Goal: Task Accomplishment & Management: Complete application form

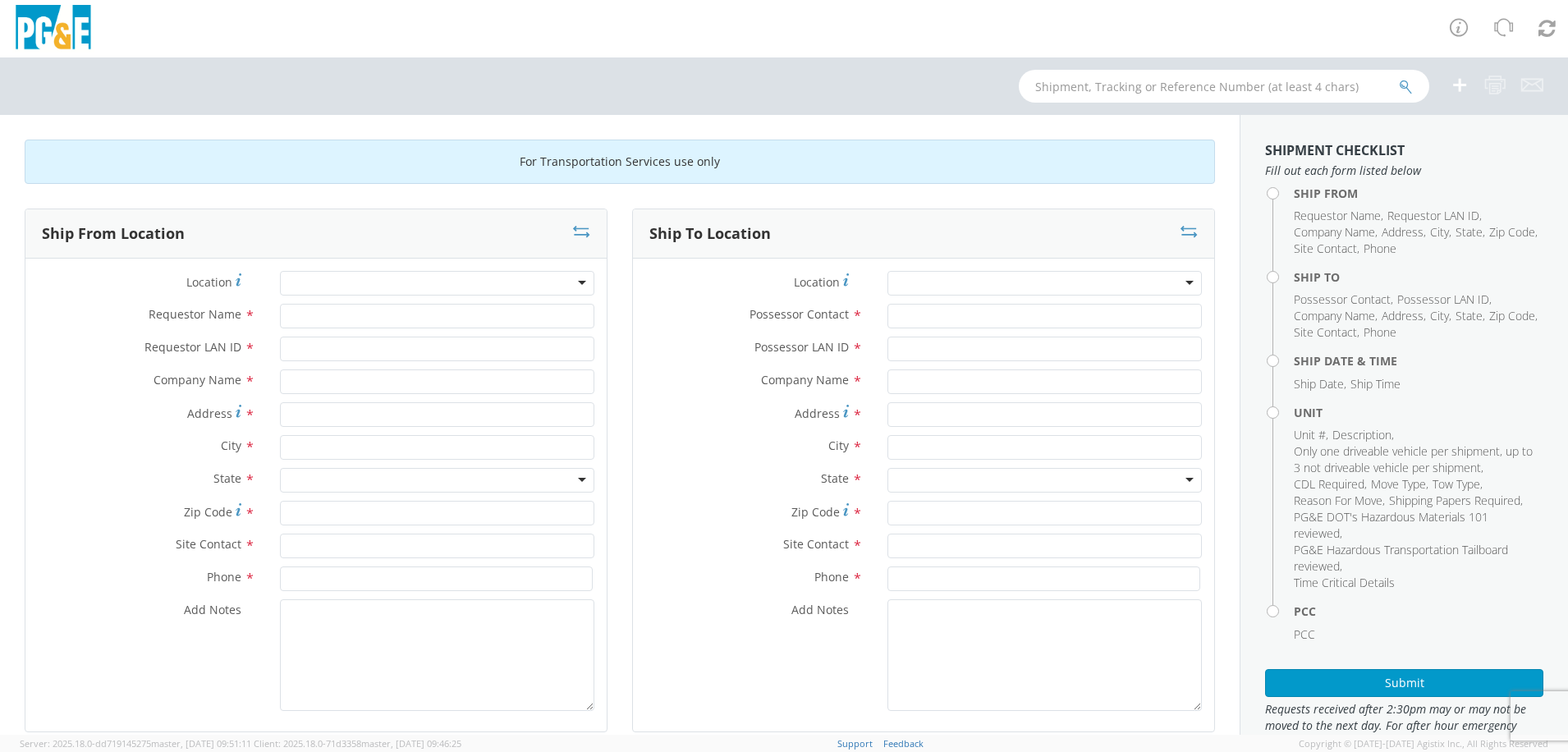
click at [538, 283] on div at bounding box center [437, 283] width 314 height 25
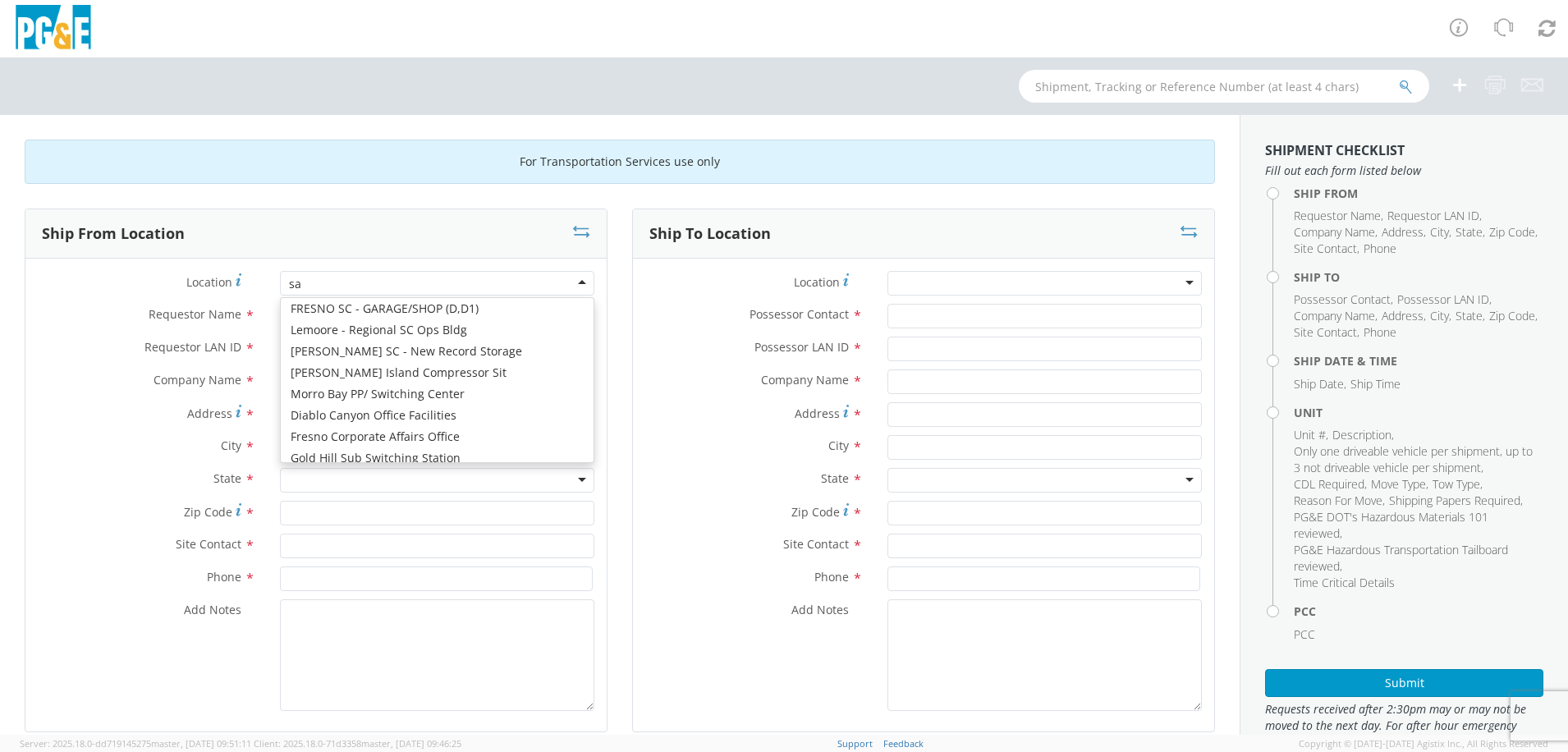
scroll to position [4, 0]
type input "sacr"
type input "PG&E"
type input "[STREET_ADDRESS][PERSON_NAME]"
type input "SACRAMENTO"
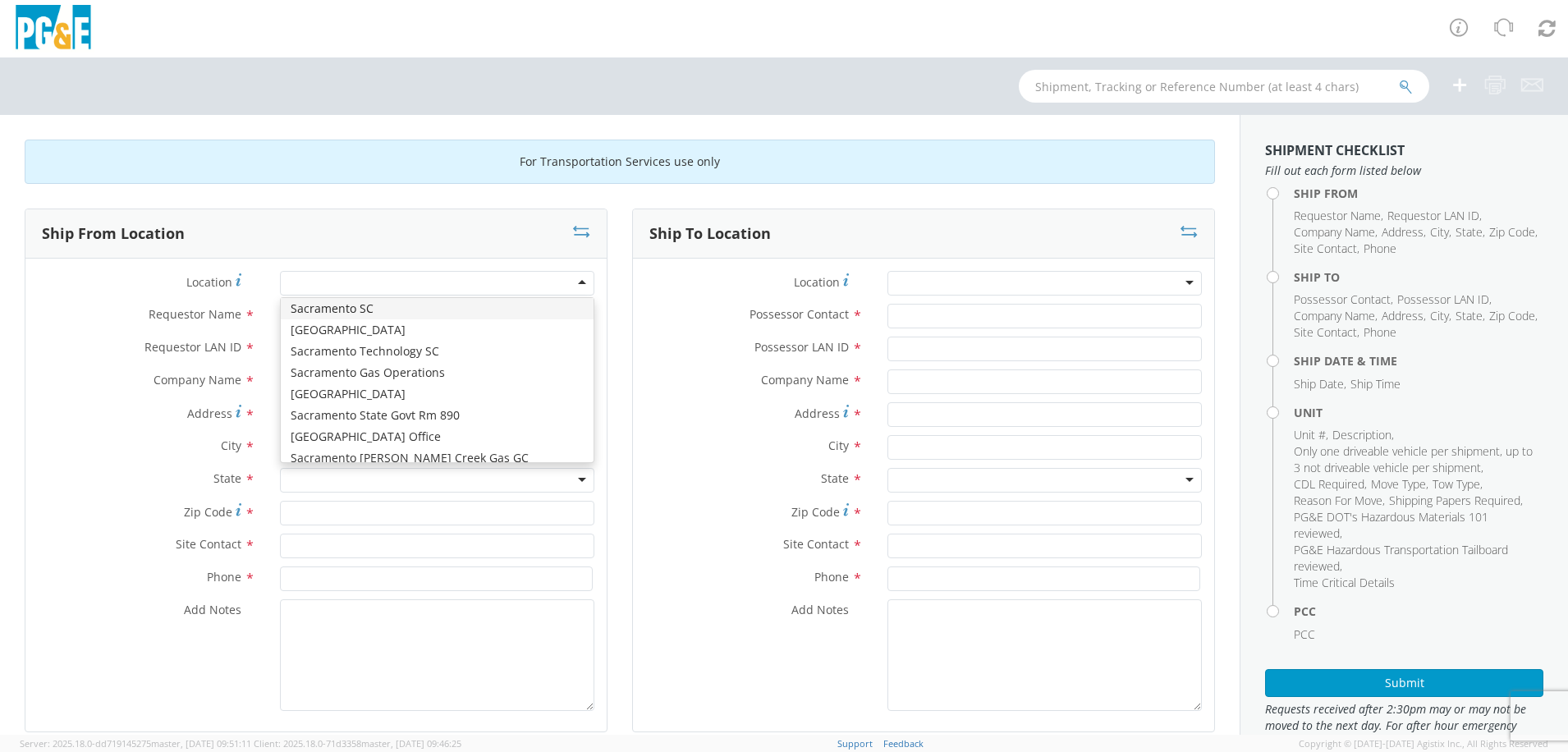
type input "95826"
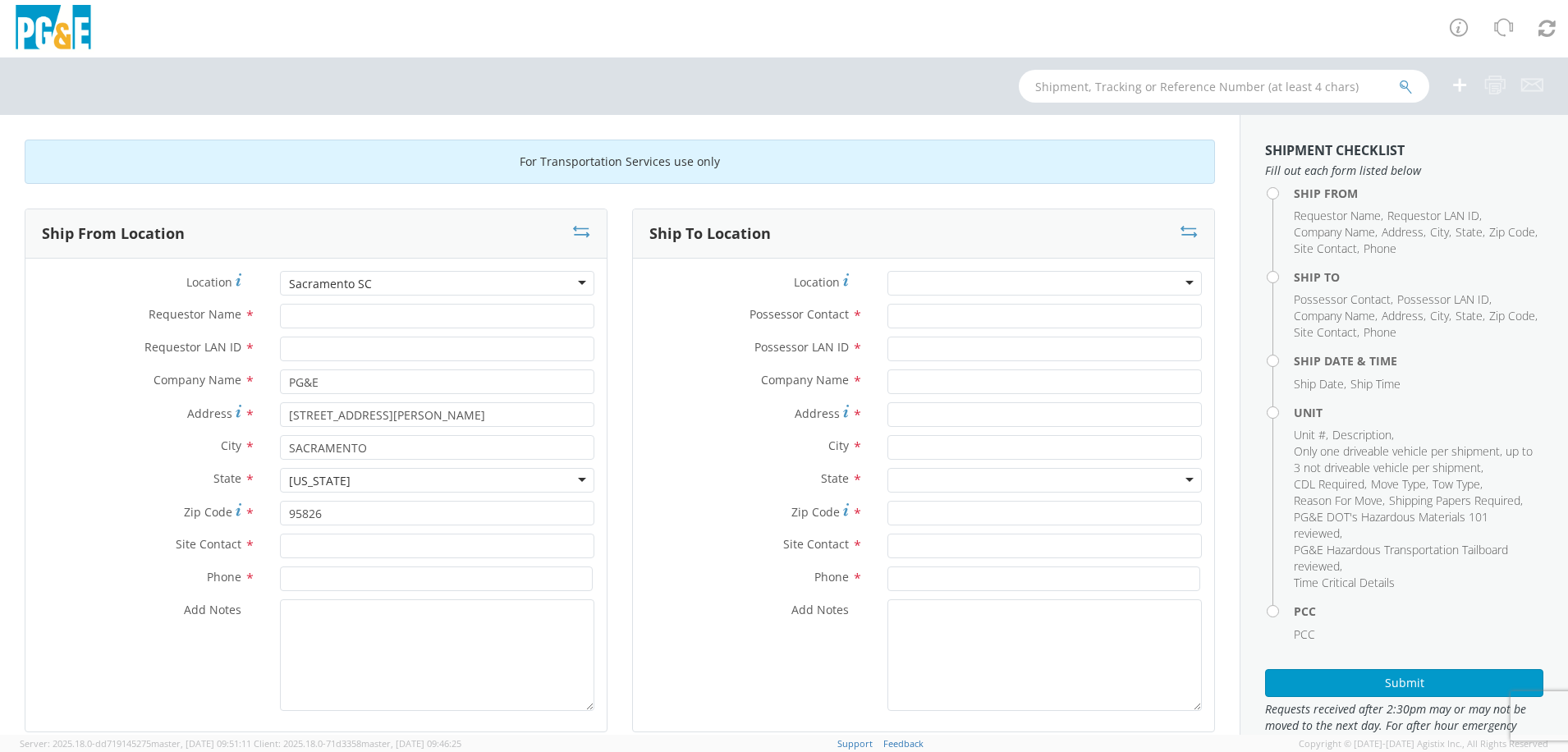
scroll to position [0, 0]
click at [414, 318] on input "Requestor Name *" at bounding box center [437, 316] width 314 height 25
type input "LP Thandi"
type input "LST7"
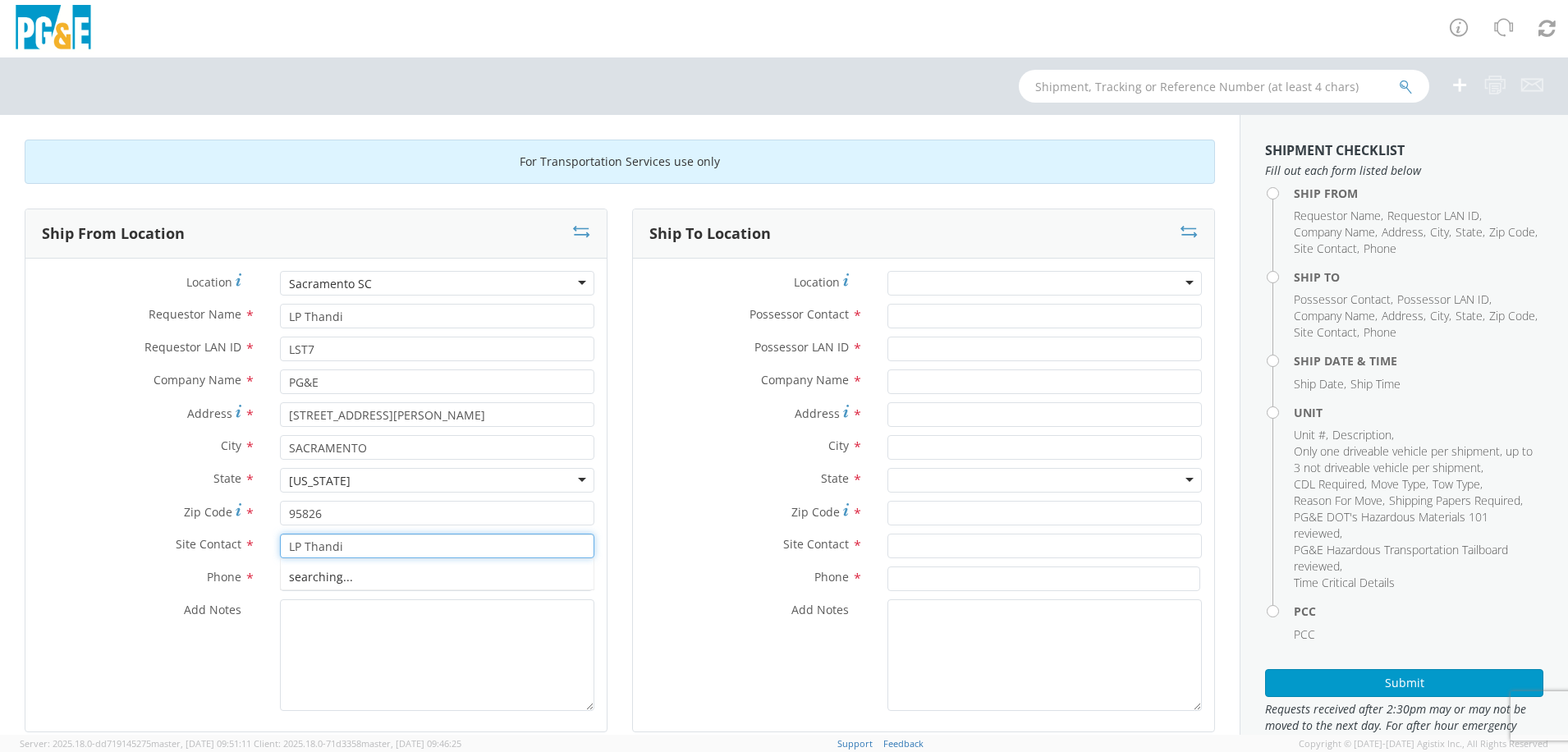
type input "LP Thandi"
type input "[PHONE_NUMBER]"
click at [999, 279] on div at bounding box center [1045, 283] width 314 height 25
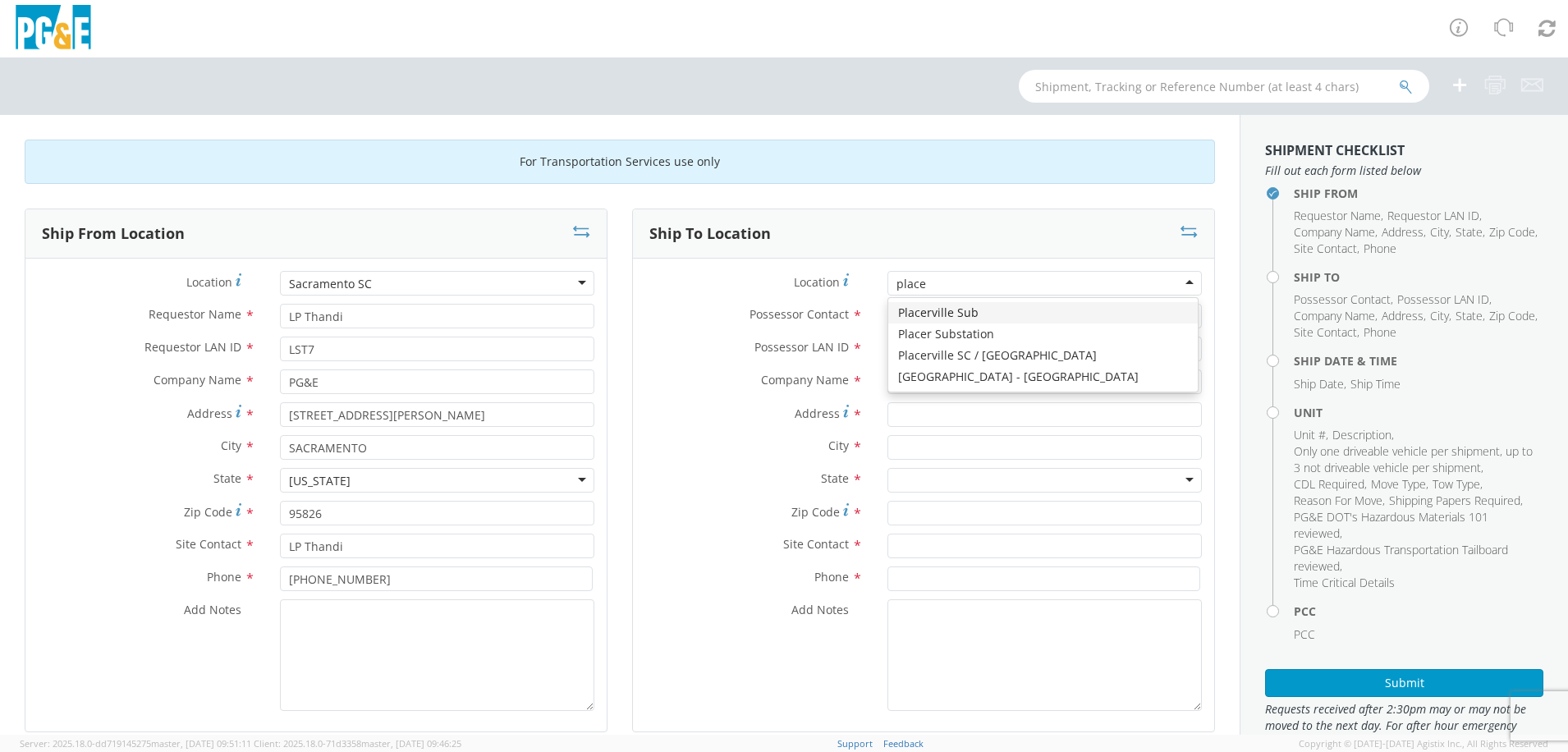
type input "placer"
type input "PG&E"
type input "[STREET_ADDRESS][US_STATE]"
type input "PLACERVILLE"
type input "95667"
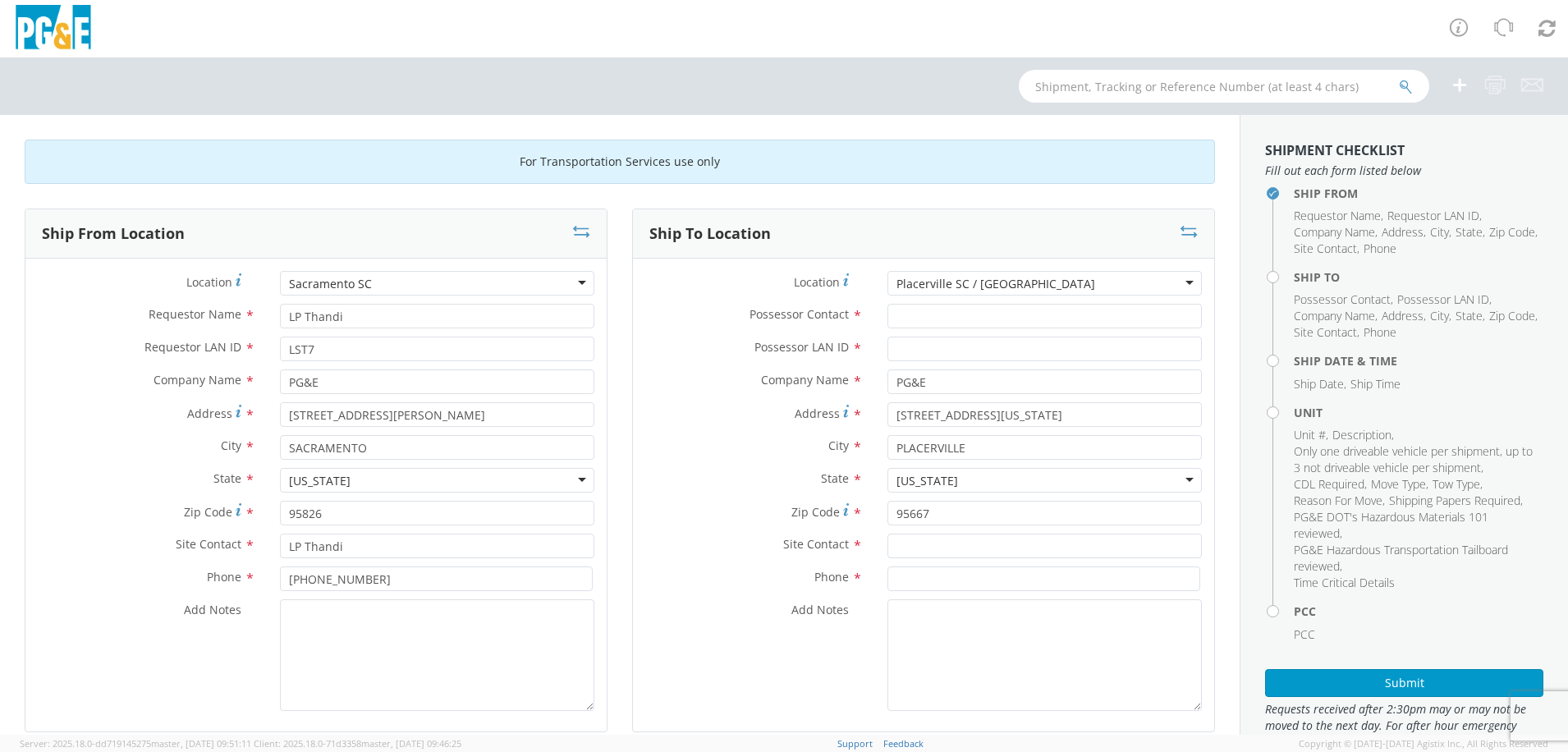
scroll to position [0, 0]
click at [961, 319] on input "Possessor Contact *" at bounding box center [1045, 316] width 314 height 25
type input "[PERSON_NAME]"
click at [917, 352] on input "Possessor LAN ID *" at bounding box center [1045, 348] width 314 height 25
type input "A6W5"
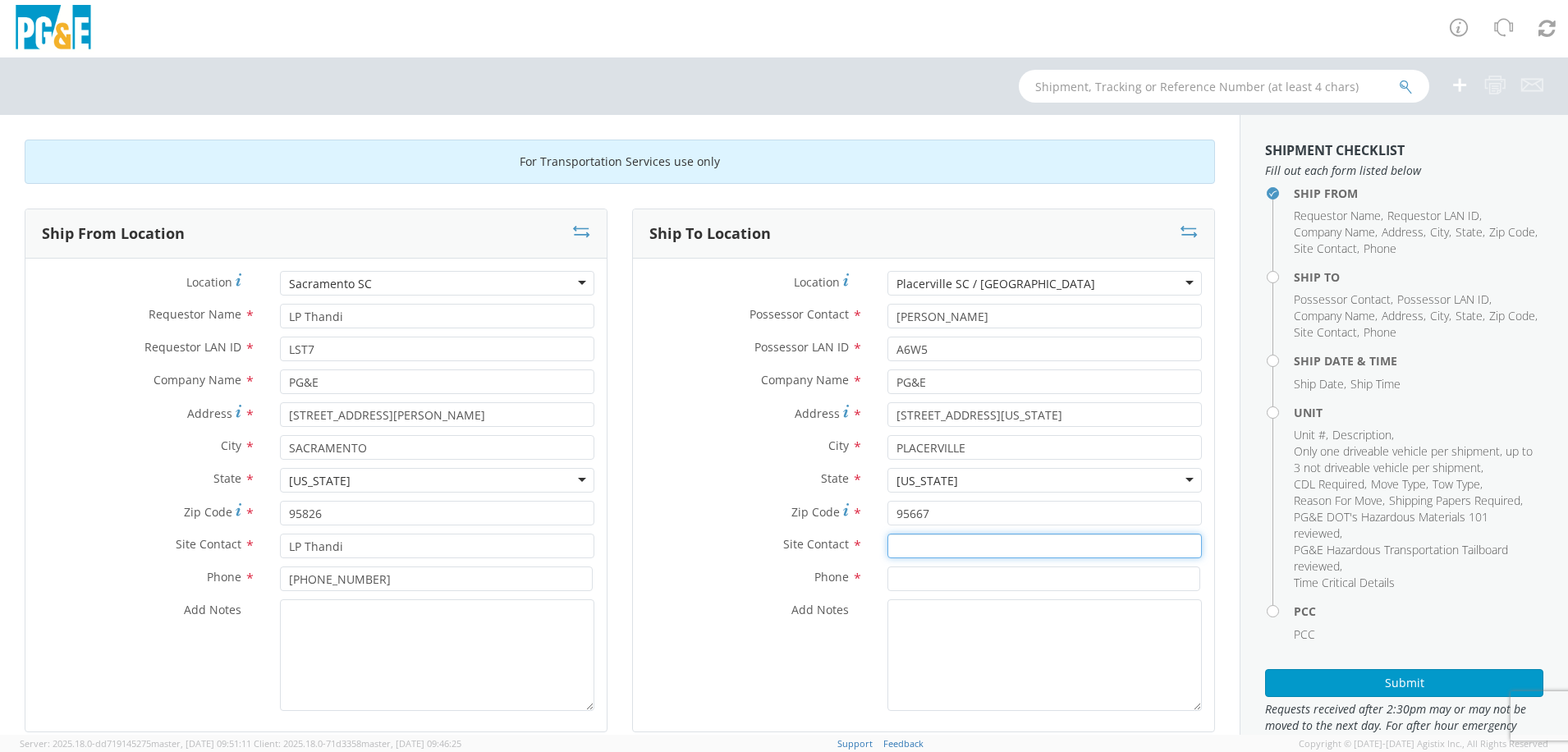
click at [972, 542] on input "text" at bounding box center [1045, 546] width 314 height 25
type input "[PERSON_NAME]"
click at [906, 585] on input at bounding box center [1044, 579] width 313 height 25
click at [916, 586] on input at bounding box center [1044, 579] width 313 height 25
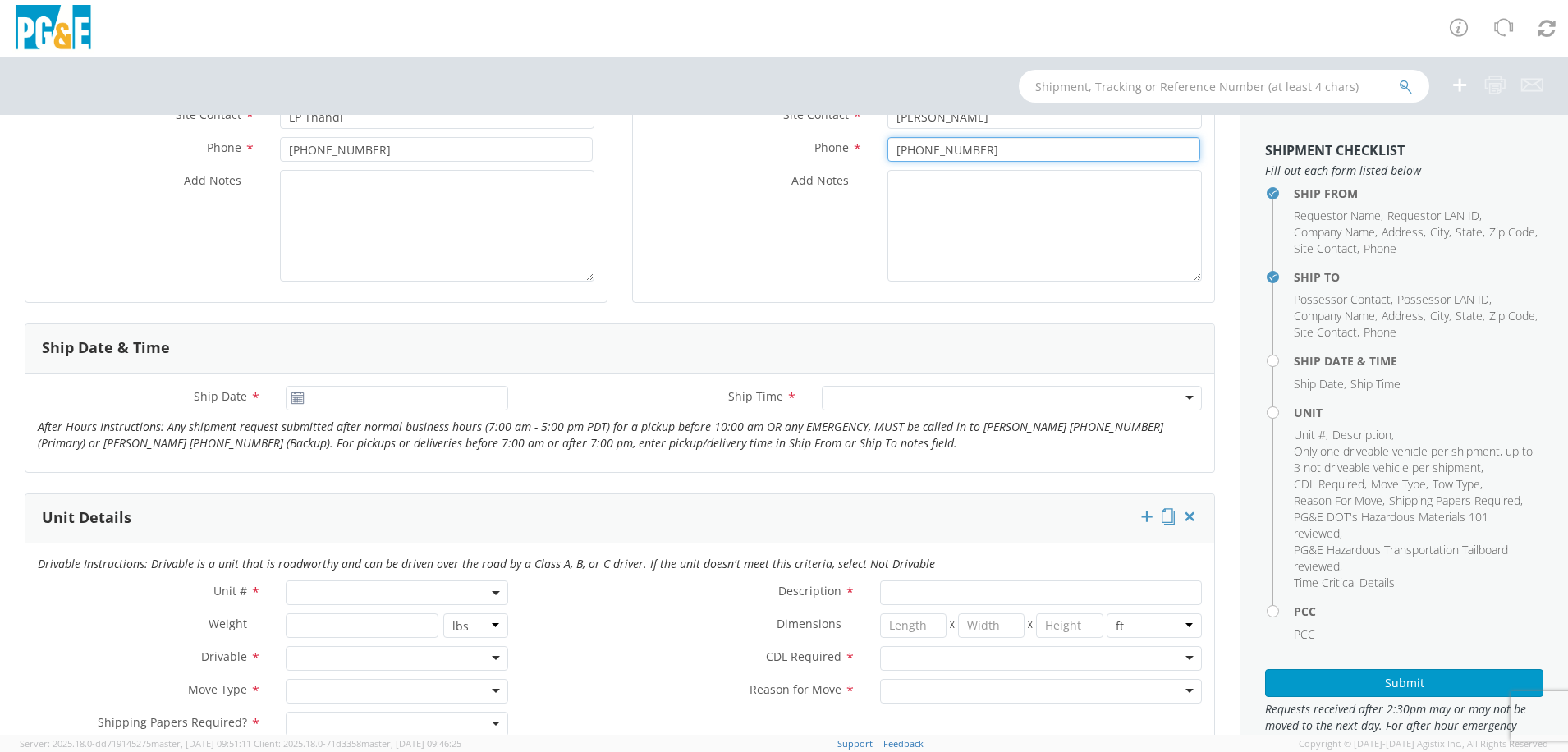
scroll to position [575, 0]
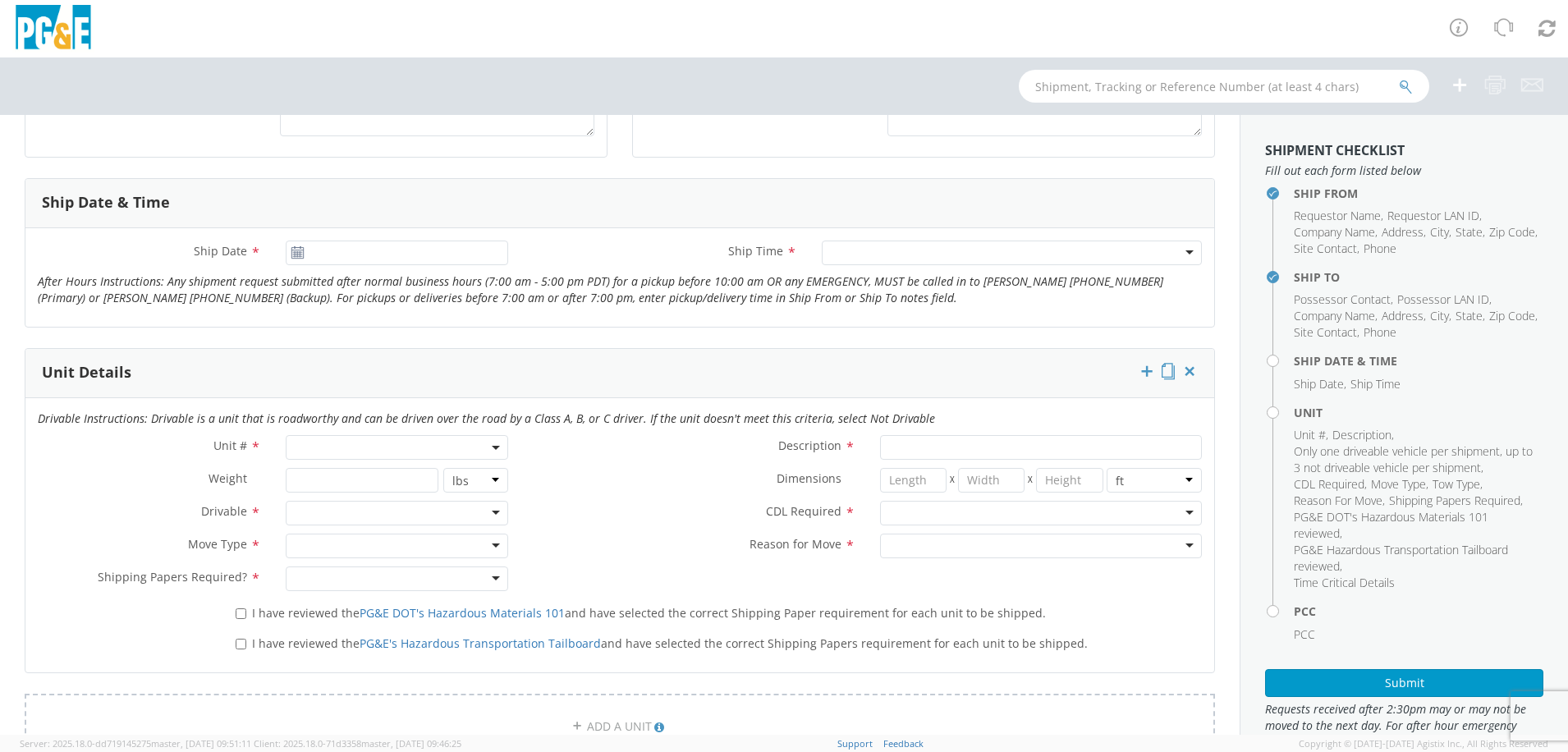
type input "[PHONE_NUMBER]"
click at [361, 460] on div "Unit # *" at bounding box center [273, 451] width 495 height 33
click at [362, 450] on span at bounding box center [397, 447] width 223 height 25
click at [364, 477] on input "search" at bounding box center [396, 474] width 213 height 25
type input "b36000"
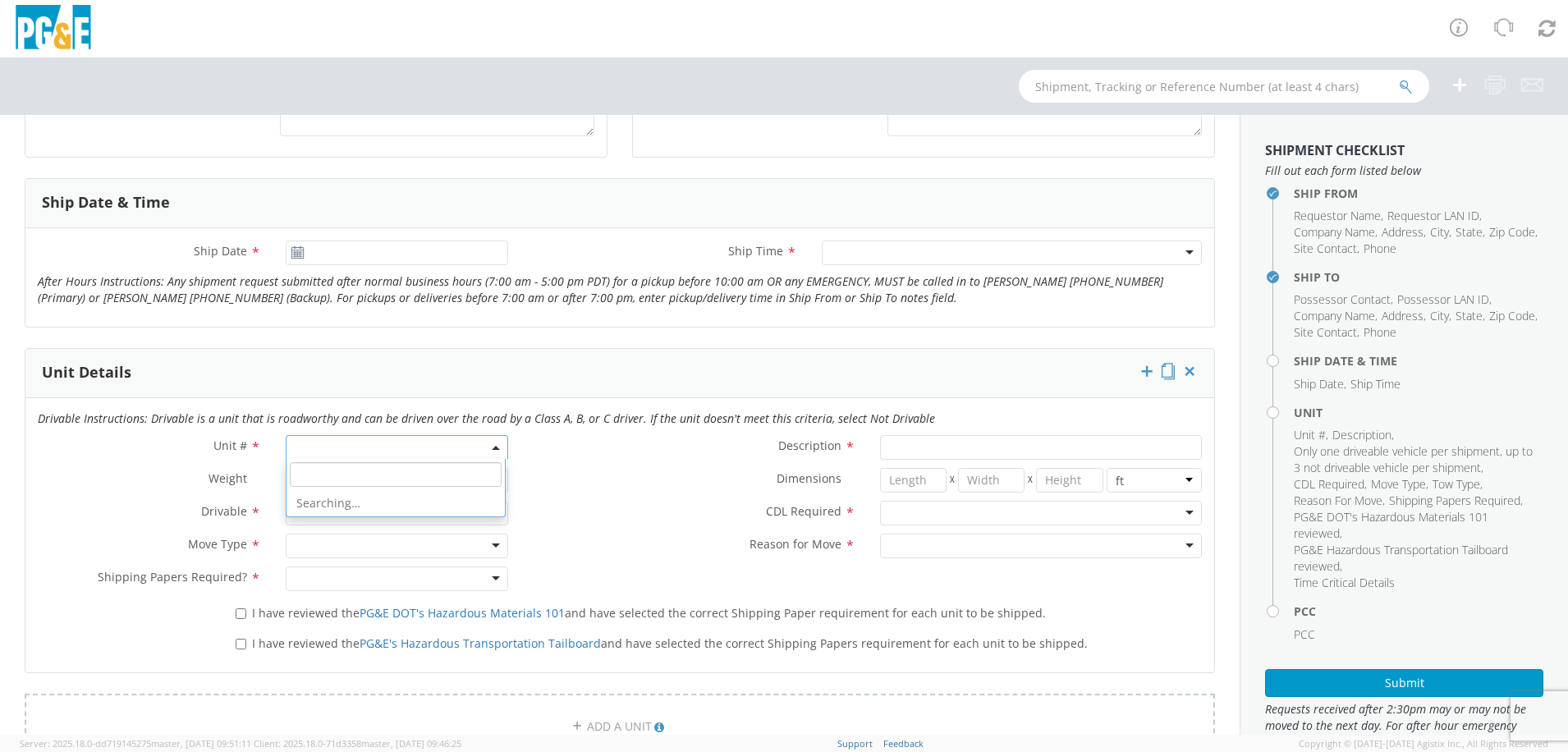
click at [612, 498] on div "Dimensions * X X in cm ft" at bounding box center [867, 484] width 694 height 33
click at [421, 512] on div at bounding box center [397, 513] width 223 height 25
click at [353, 546] on div at bounding box center [397, 546] width 223 height 25
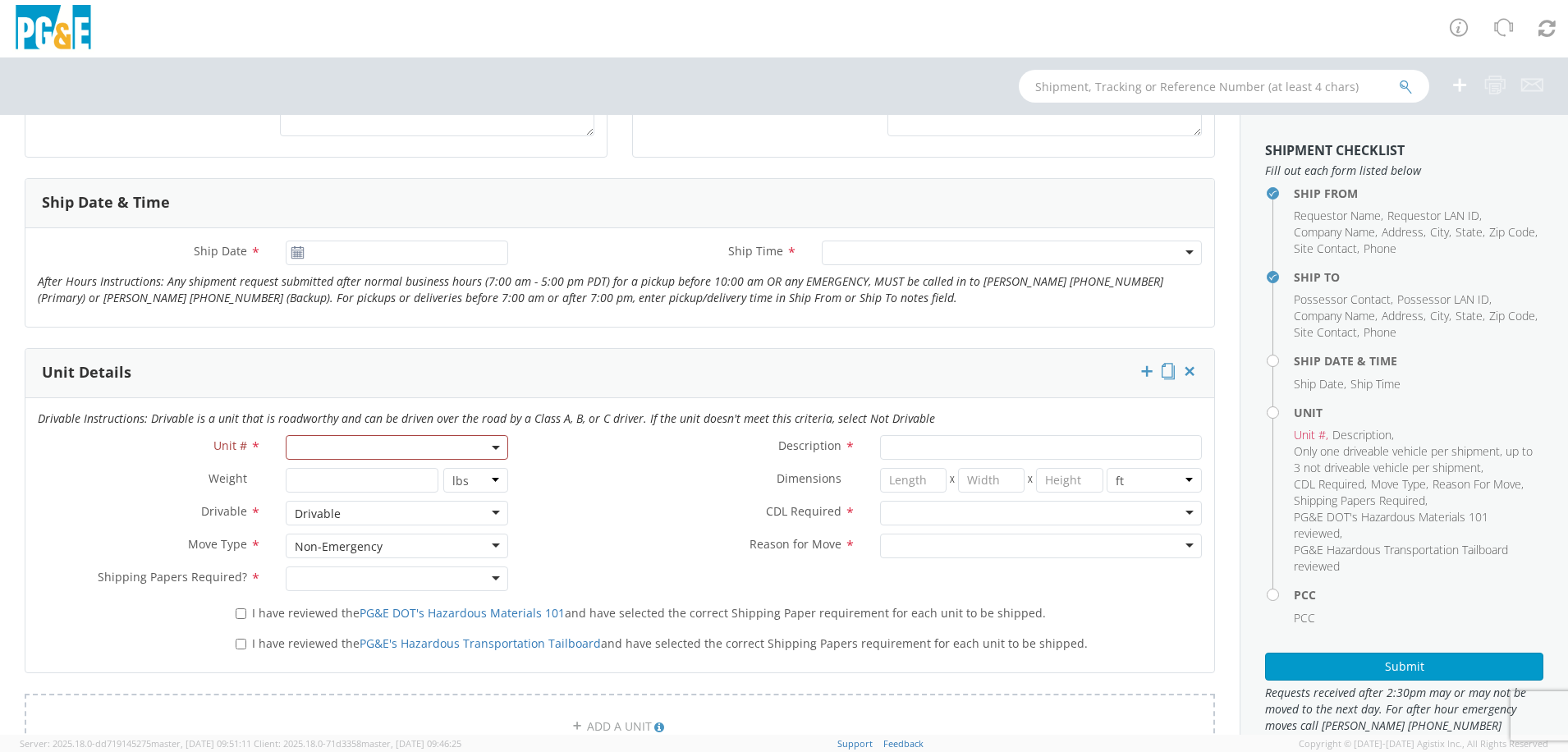
click at [325, 588] on div at bounding box center [397, 579] width 223 height 25
drag, startPoint x: 240, startPoint y: 613, endPoint x: 240, endPoint y: 624, distance: 11.0
click at [240, 613] on input "I have reviewed the PG&E DOT's Hazardous Materials 101 and have selected the co…" at bounding box center [241, 613] width 11 height 11
checkbox input "true"
click at [237, 647] on input "I have reviewed the PG&E's Hazardous Transportation Tailboard and have selected…" at bounding box center [241, 644] width 11 height 11
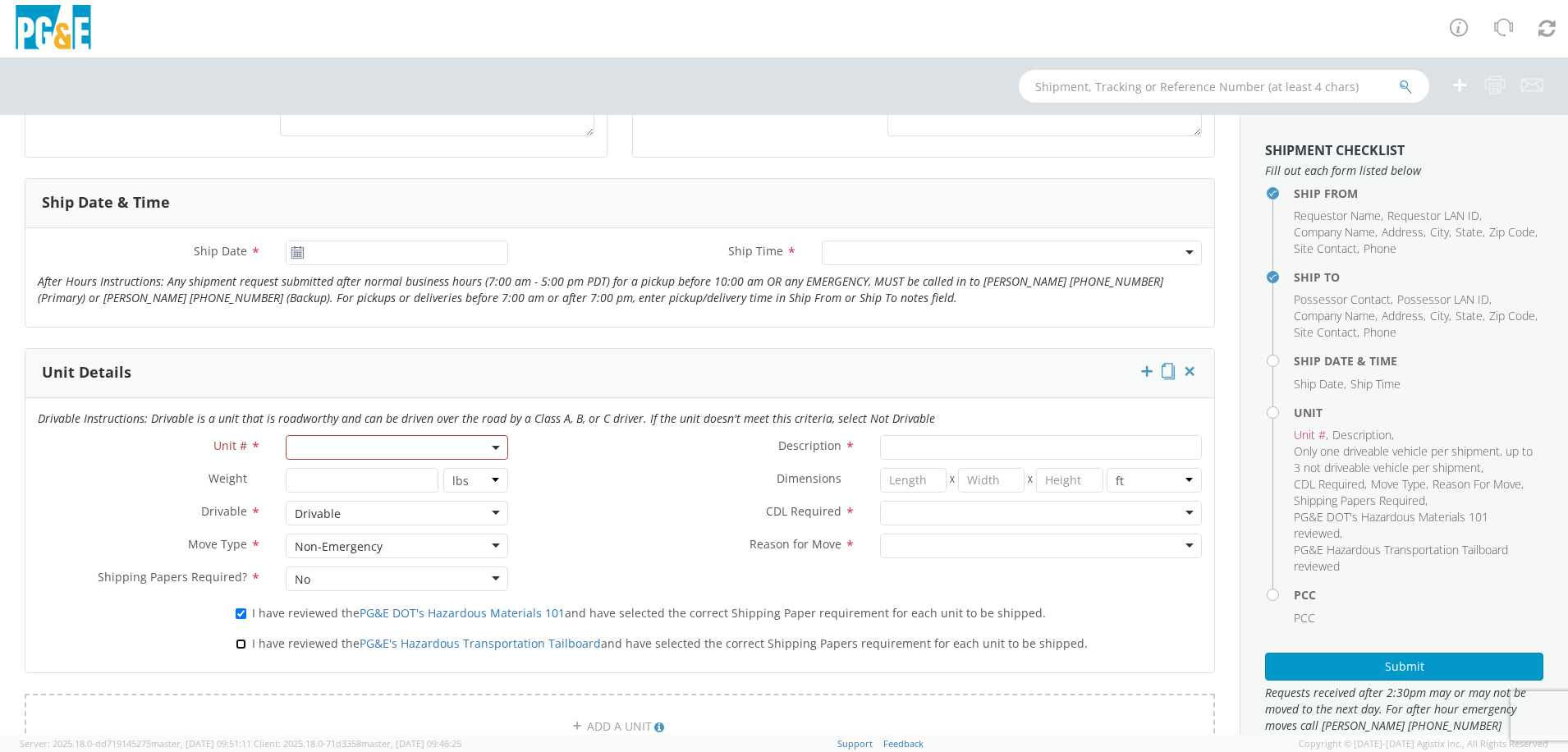
checkbox input "true"
click at [602, 537] on label "Reason for Move *" at bounding box center [694, 544] width 346 height 21
click at [932, 445] on input "Description *" at bounding box center [1041, 447] width 322 height 25
click at [379, 445] on span at bounding box center [397, 447] width 223 height 25
click at [355, 476] on input "search" at bounding box center [396, 474] width 213 height 25
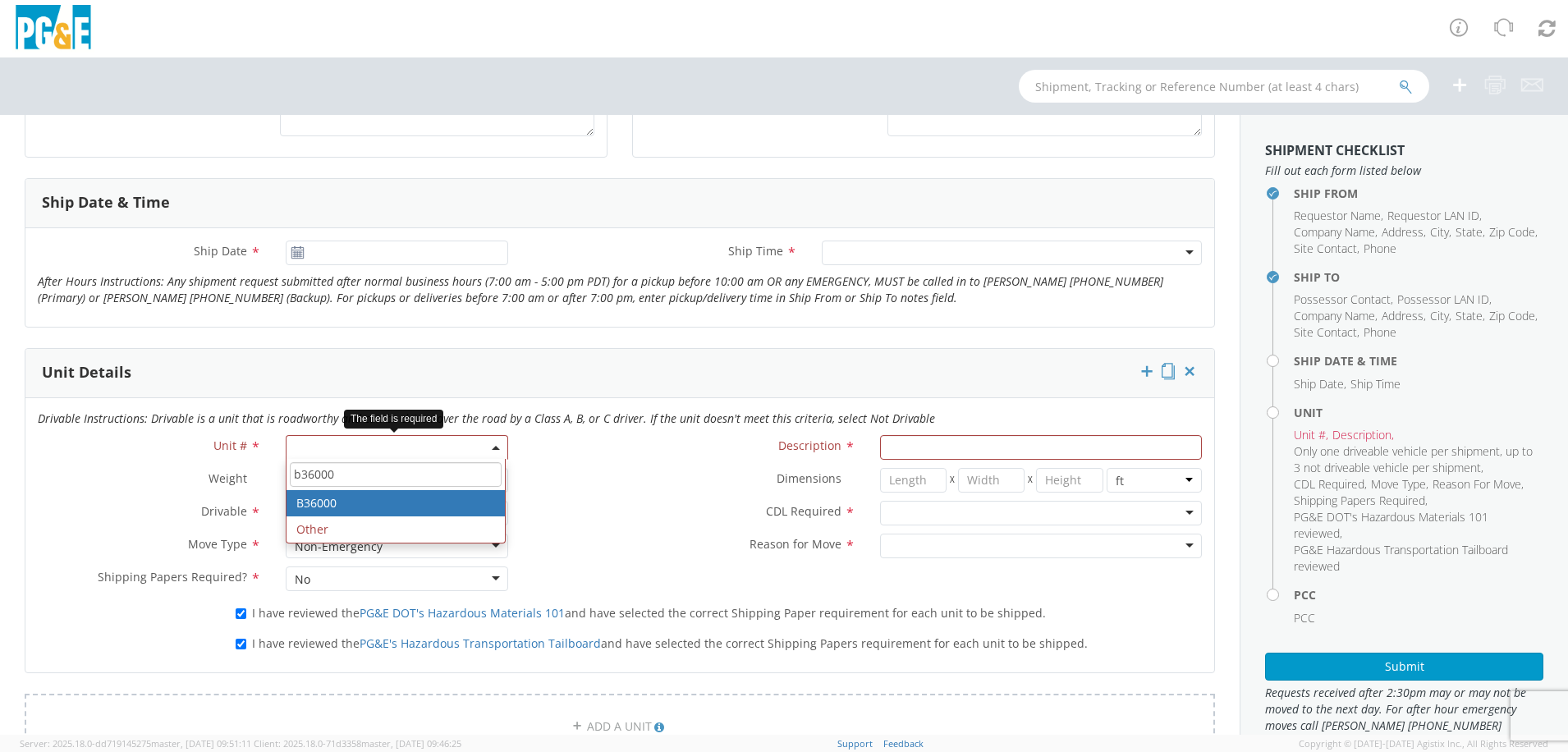
type input "b36000"
type input "TRUCK; FIELD MECHANIC 16-19.5K 4X4"
type input "19500"
select select "B36000"
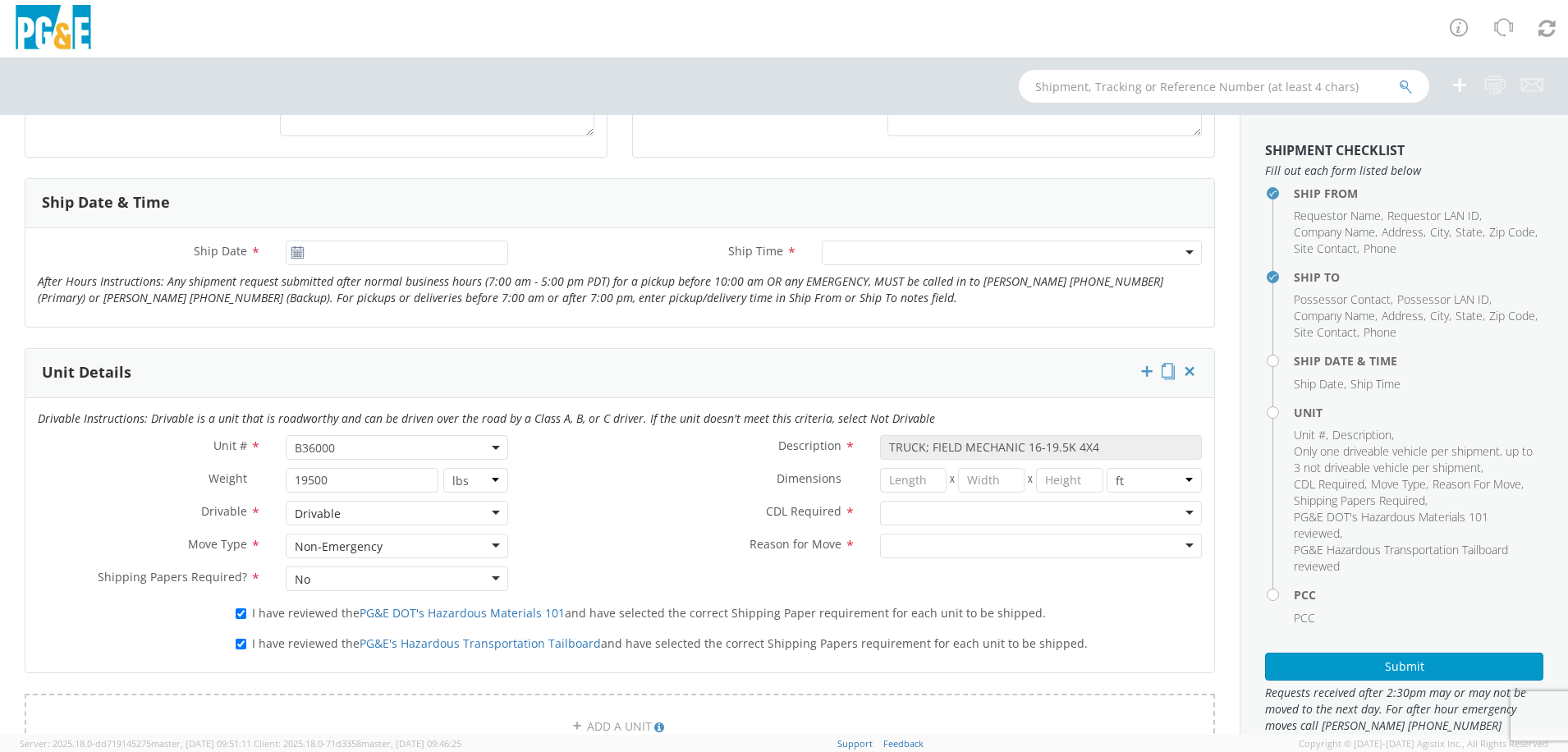
click at [586, 501] on label "CDL Required *" at bounding box center [694, 511] width 346 height 21
click at [896, 513] on div at bounding box center [1041, 513] width 322 height 25
click at [899, 542] on div at bounding box center [1041, 546] width 322 height 25
click at [722, 580] on div "Unit # * B36000 B36000 Description * TRUCK; FIELD MECHANIC 16-19.5K 4X4 Weight …" at bounding box center [619, 517] width 1189 height 164
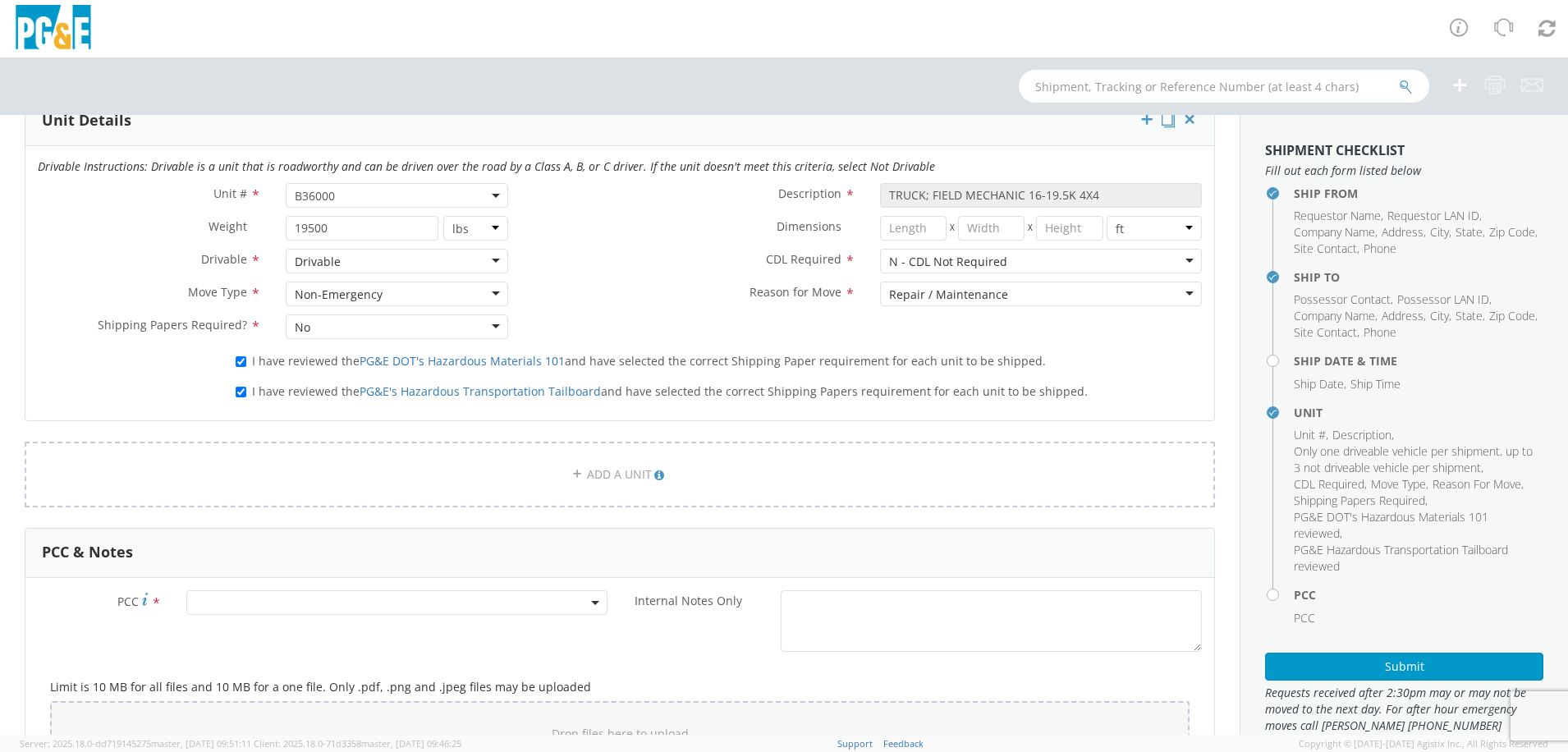
scroll to position [903, 0]
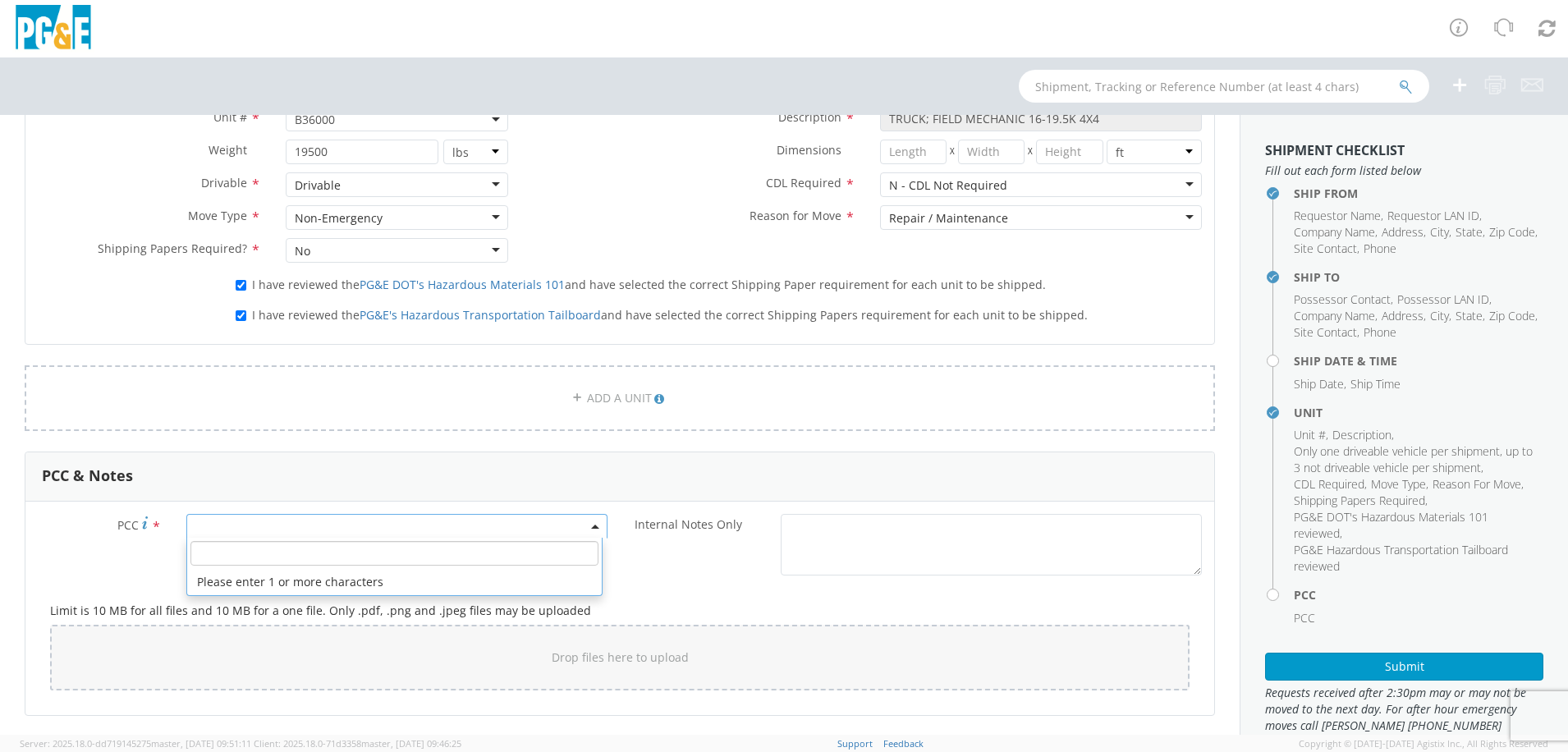
click at [338, 527] on span at bounding box center [397, 526] width 422 height 25
click at [327, 552] on input "number" at bounding box center [394, 553] width 408 height 25
type input "14802"
click at [689, 551] on div "Internal Notes Only *" at bounding box center [917, 544] width 595 height 62
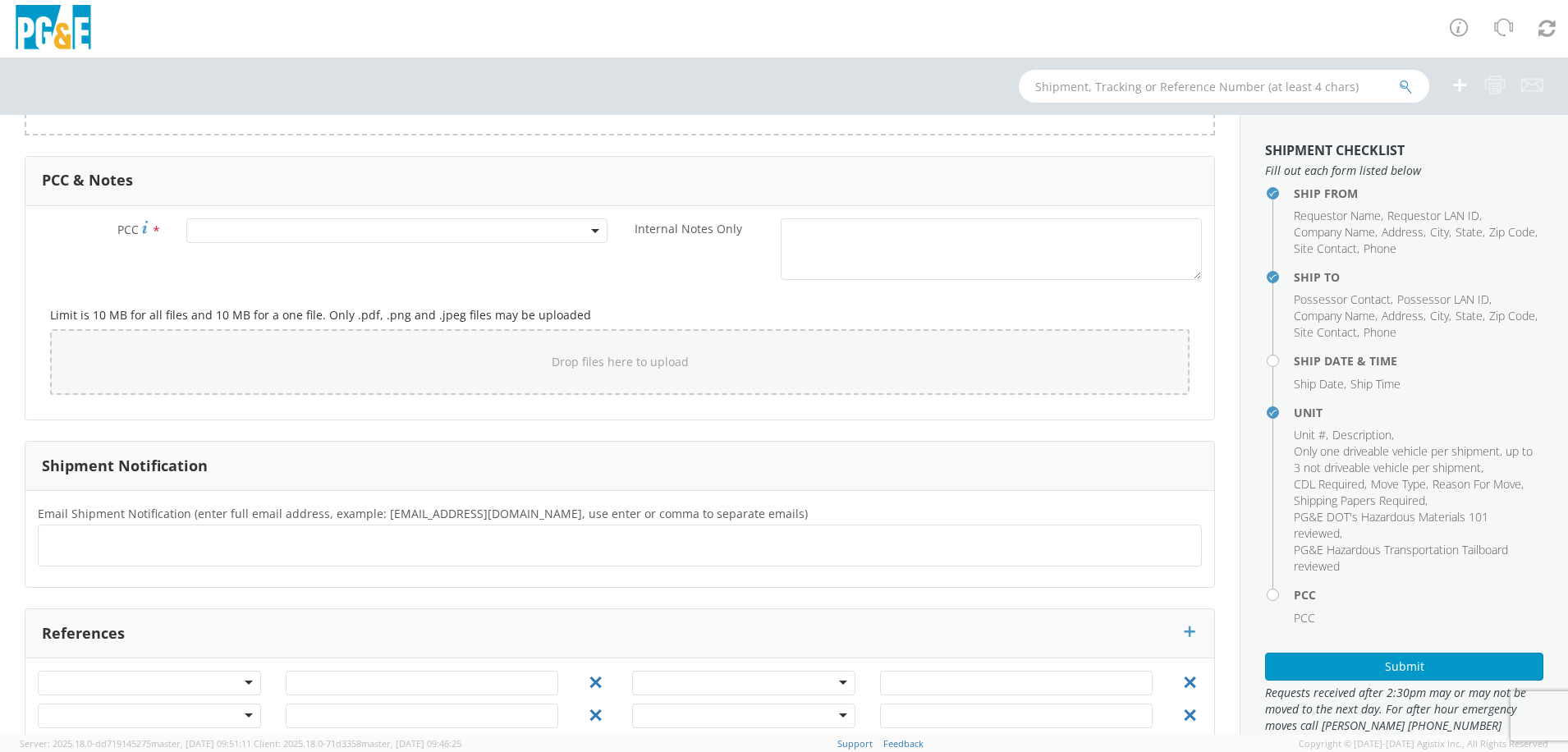
scroll to position [1234, 0]
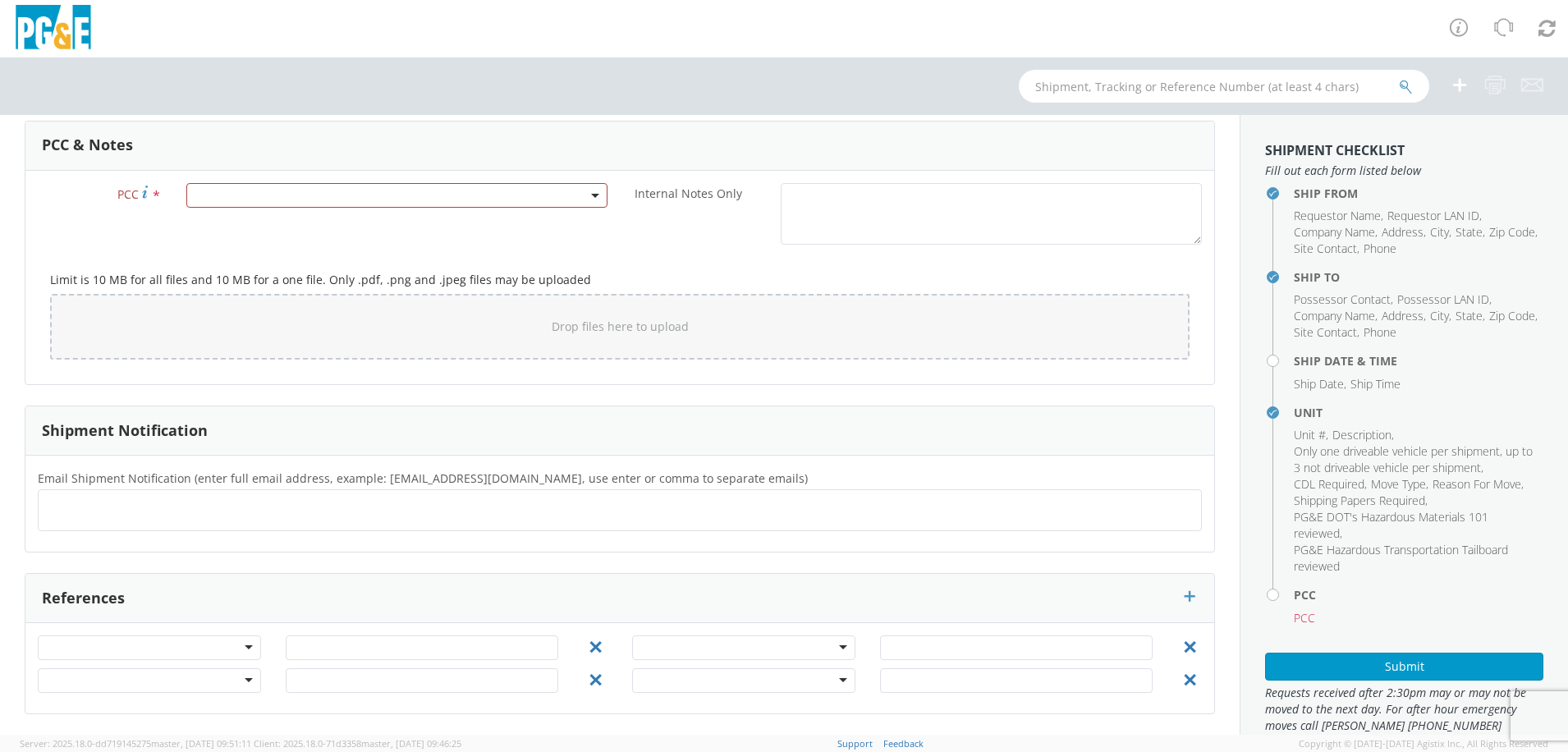
click at [378, 515] on ul at bounding box center [619, 510] width 1150 height 27
type input "[EMAIL_ADDRESS][DOMAIN_NAME]"
click at [240, 518] on ul "[EMAIL_ADDRESS][DOMAIN_NAME] ×" at bounding box center [619, 510] width 1150 height 28
type input "[EMAIL_ADDRESS][DOMAIN_NAME]"
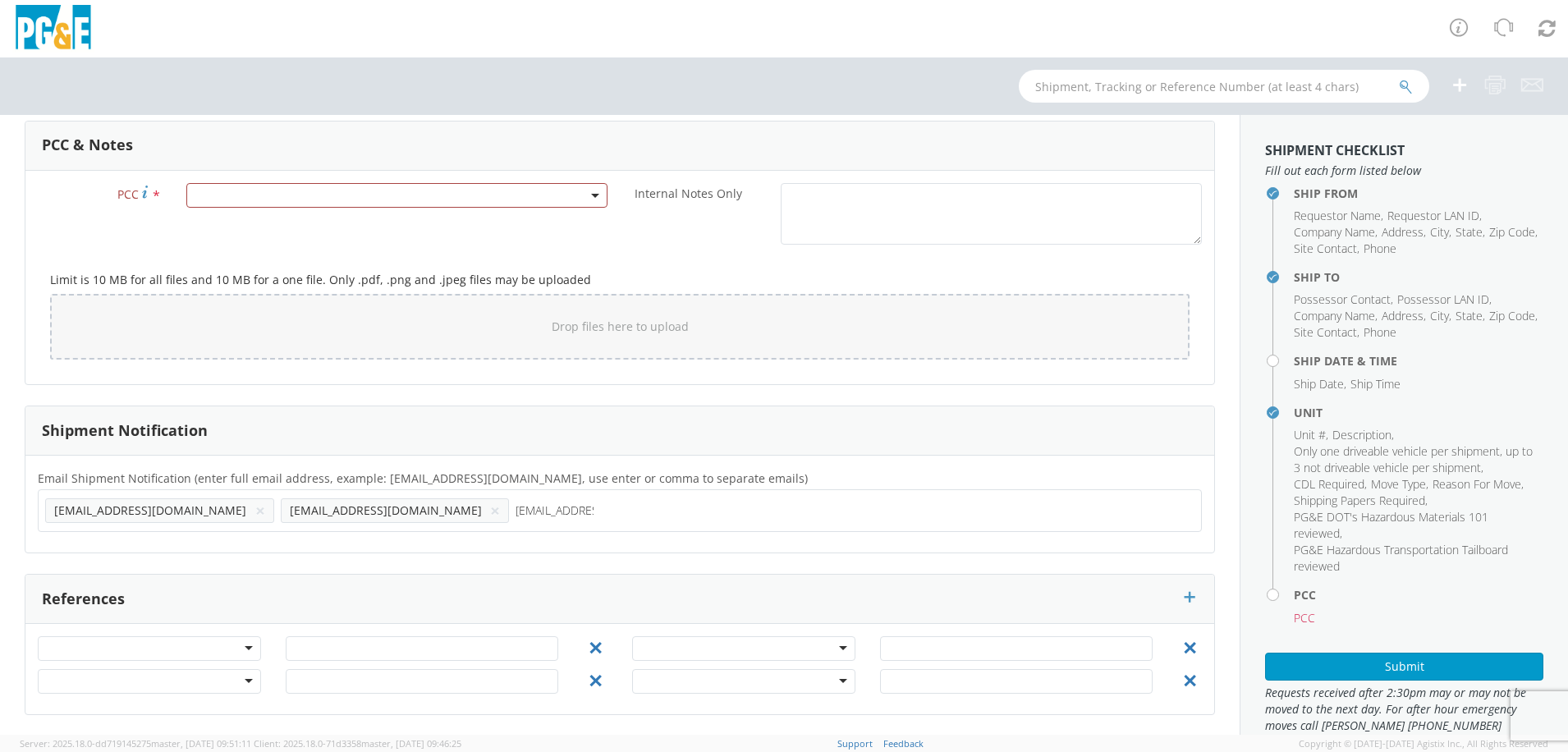
type input "[EMAIL_ADDRESS][DOMAIN_NAME]"
click at [455, 513] on ul "[EMAIL_ADDRESS][DOMAIN_NAME] × [EMAIL_ADDRESS][DOMAIN_NAME] × [EMAIL_ADDRESS][D…" at bounding box center [619, 510] width 1150 height 28
type input "[EMAIL_ADDRESS][DOMAIN_NAME]"
click at [634, 516] on ul "[EMAIL_ADDRESS][DOMAIN_NAME] × [EMAIL_ADDRESS][DOMAIN_NAME] × [EMAIL_ADDRESS][D…" at bounding box center [619, 510] width 1150 height 28
type input "[EMAIL_ADDRESS][DOMAIN_NAME]"
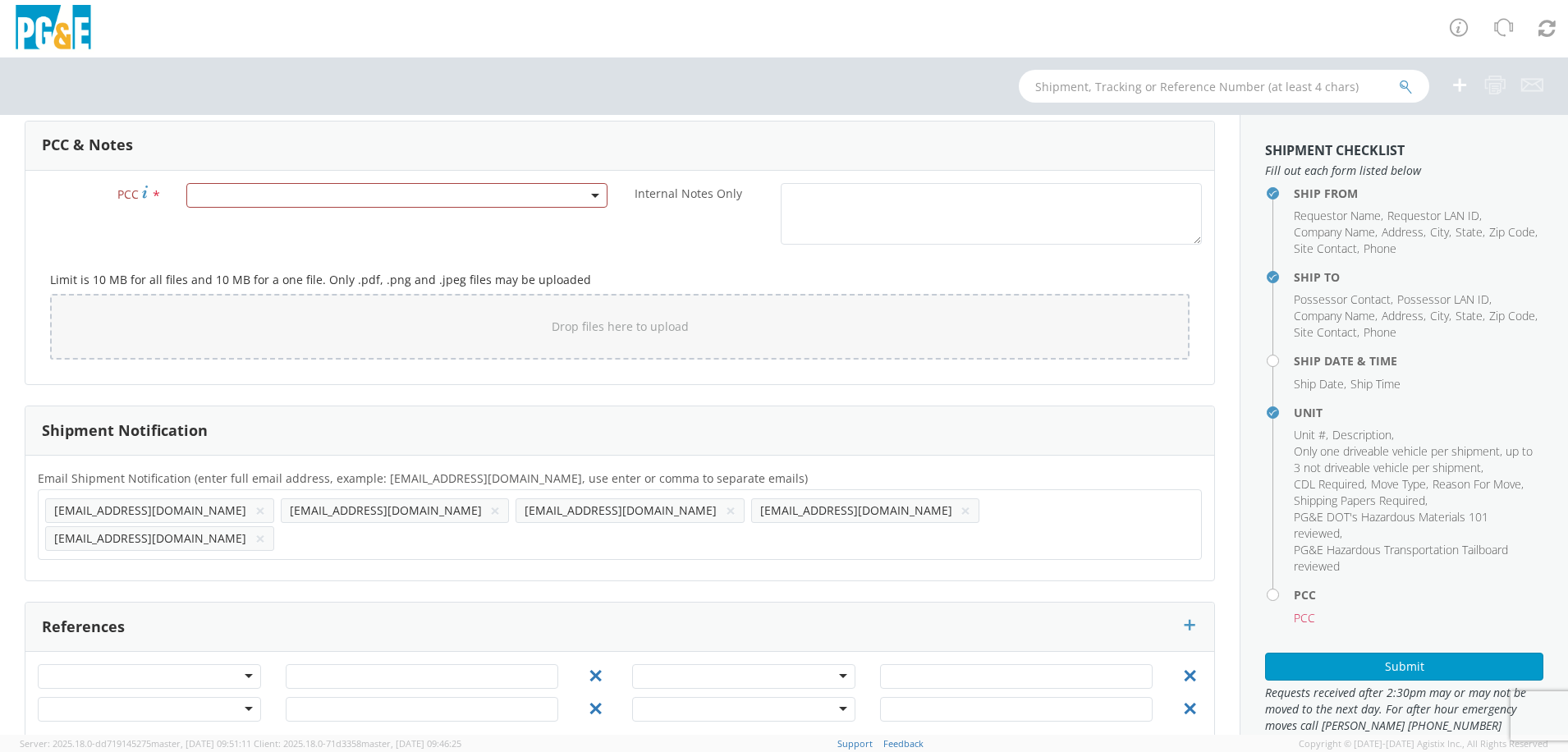
click at [717, 517] on ul "[EMAIL_ADDRESS][DOMAIN_NAME] × [EMAIL_ADDRESS][DOMAIN_NAME] × [EMAIL_ADDRESS][D…" at bounding box center [619, 525] width 1150 height 56
type input "[EMAIL_ADDRESS][DOMAIN_NAME]"
click at [395, 195] on span at bounding box center [397, 195] width 422 height 25
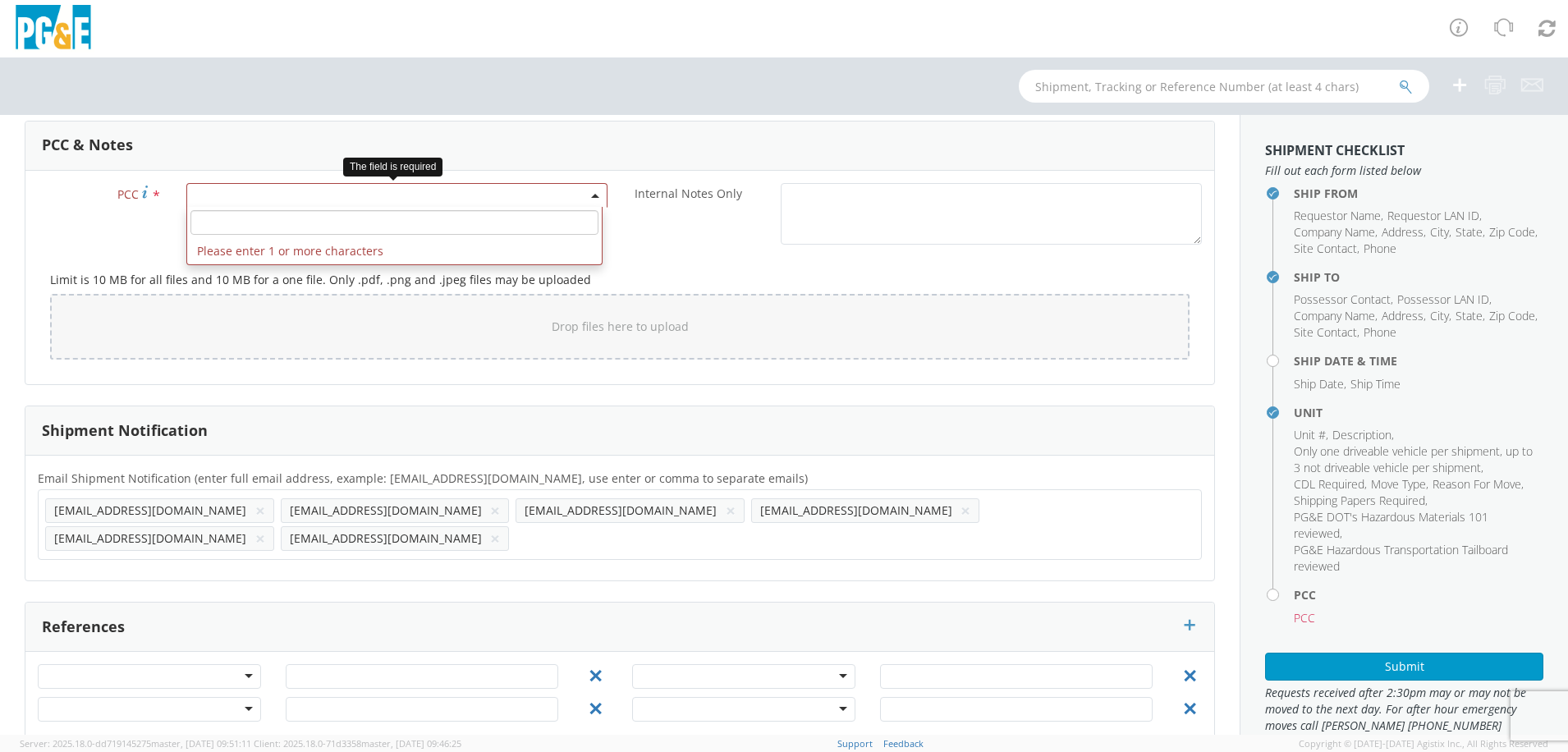
click at [364, 219] on input "number" at bounding box center [394, 222] width 408 height 25
click at [349, 221] on input "number" at bounding box center [394, 222] width 408 height 25
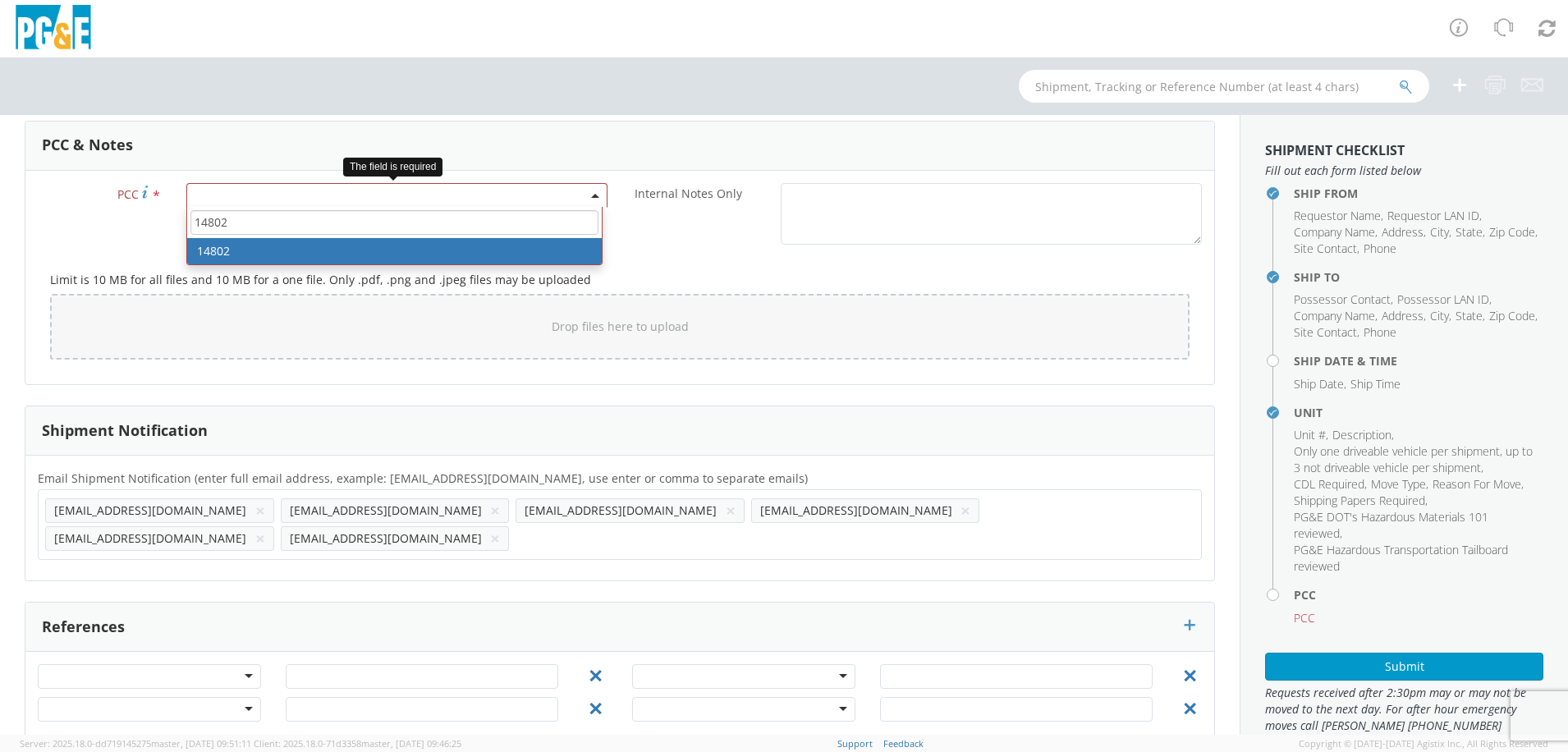
type input "14802"
select select "14802"
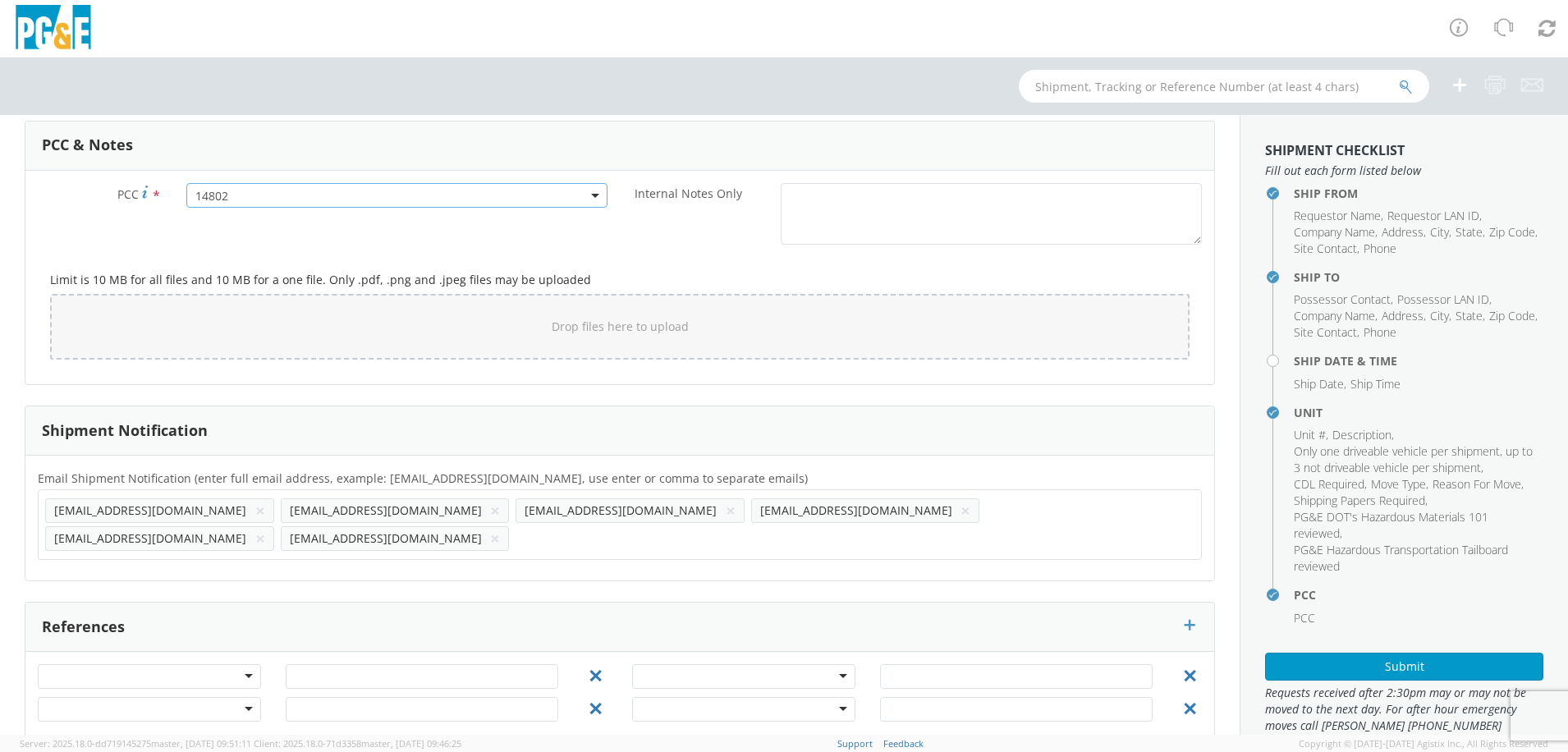
click at [653, 243] on div "Internal Notes Only *" at bounding box center [917, 214] width 595 height 62
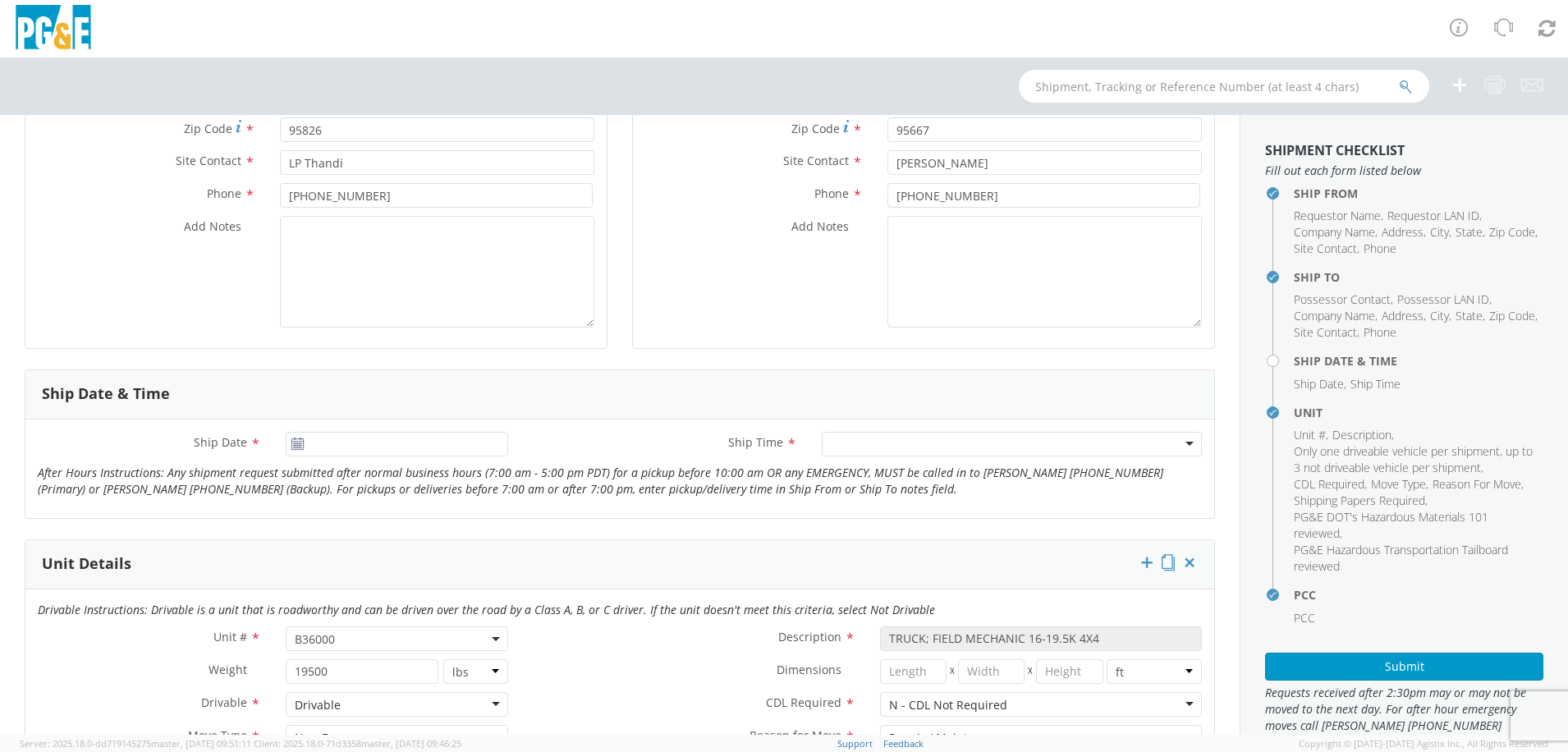
scroll to position [331, 0]
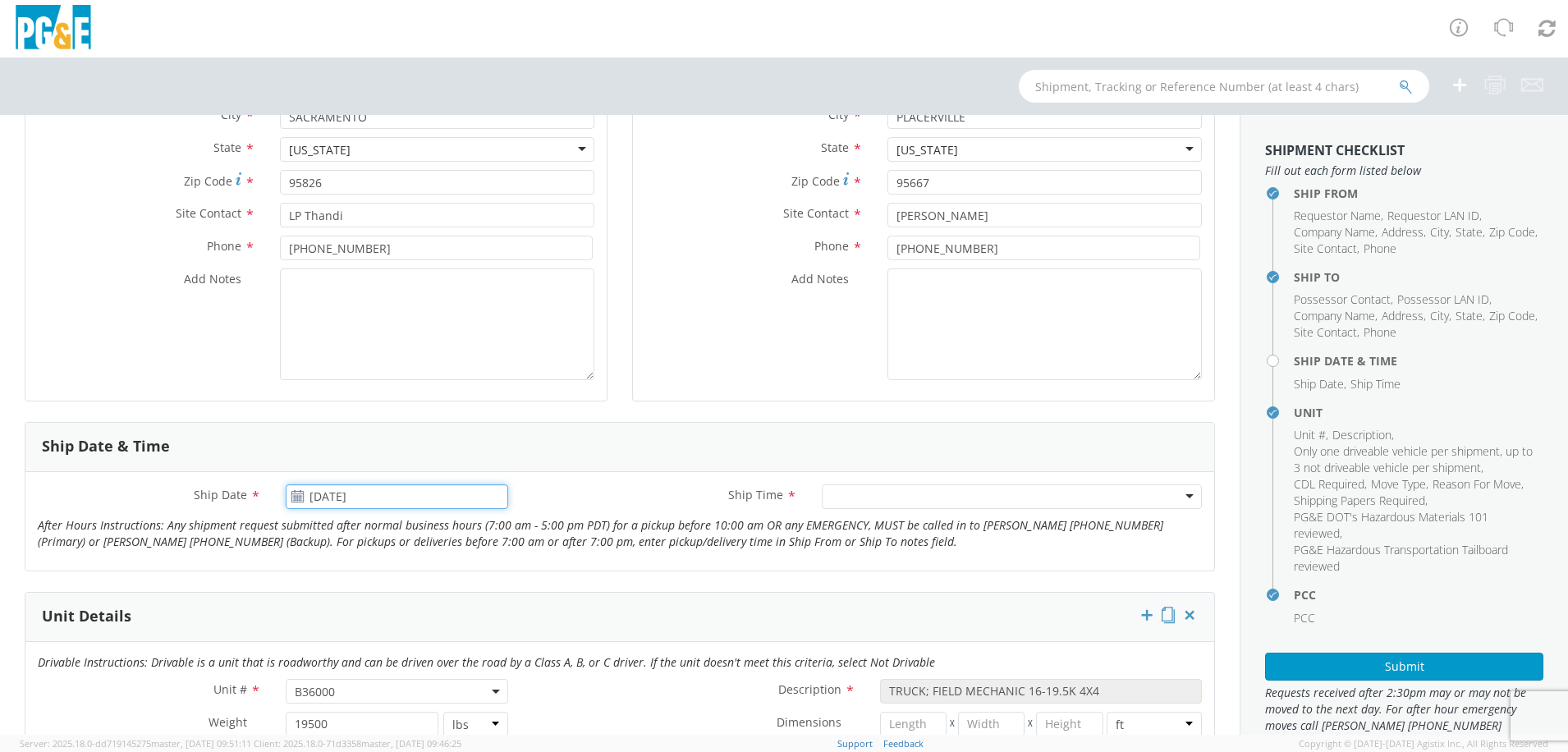
click at [346, 505] on input "[DATE]" at bounding box center [397, 496] width 223 height 25
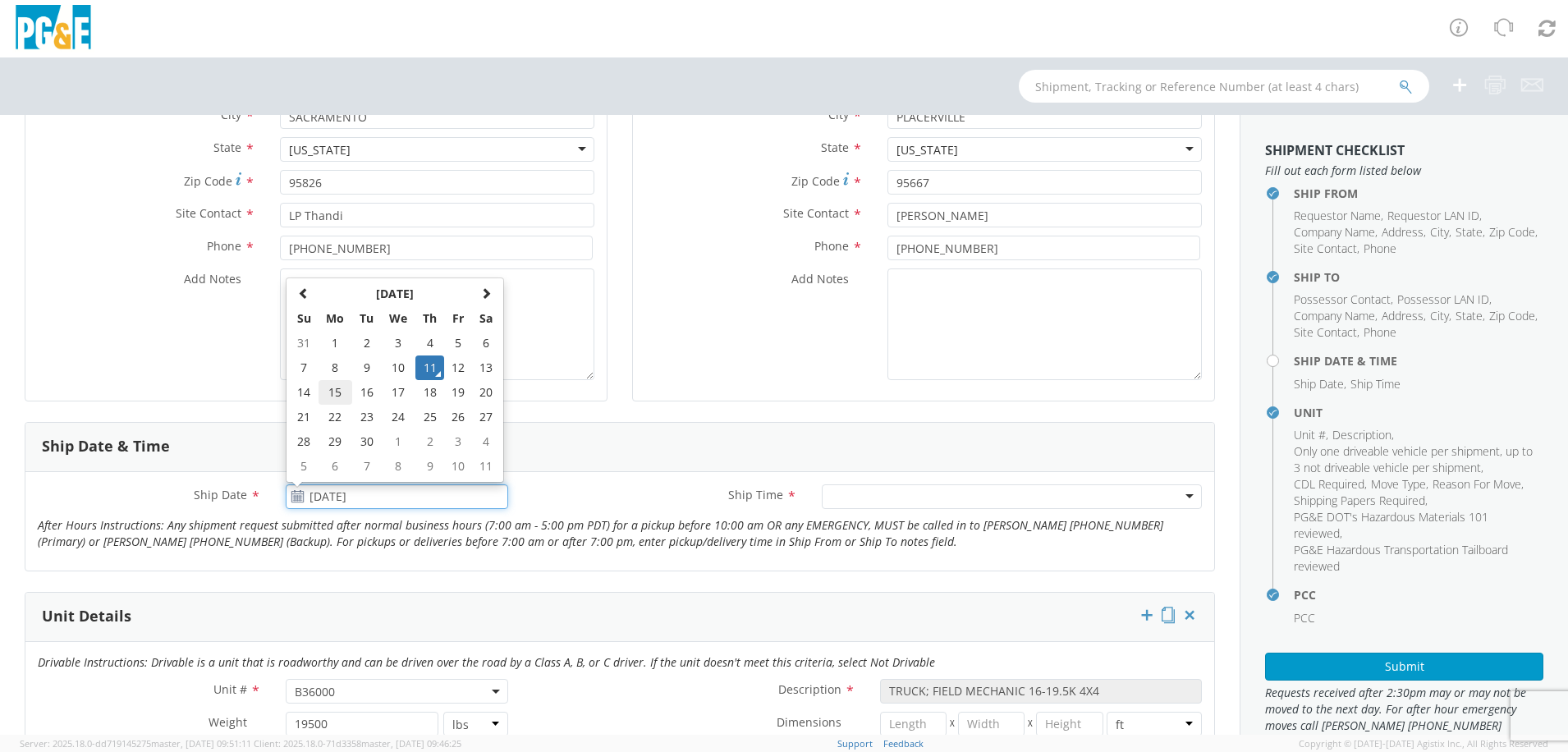
click at [340, 395] on td "15" at bounding box center [335, 392] width 35 height 25
type input "[DATE]"
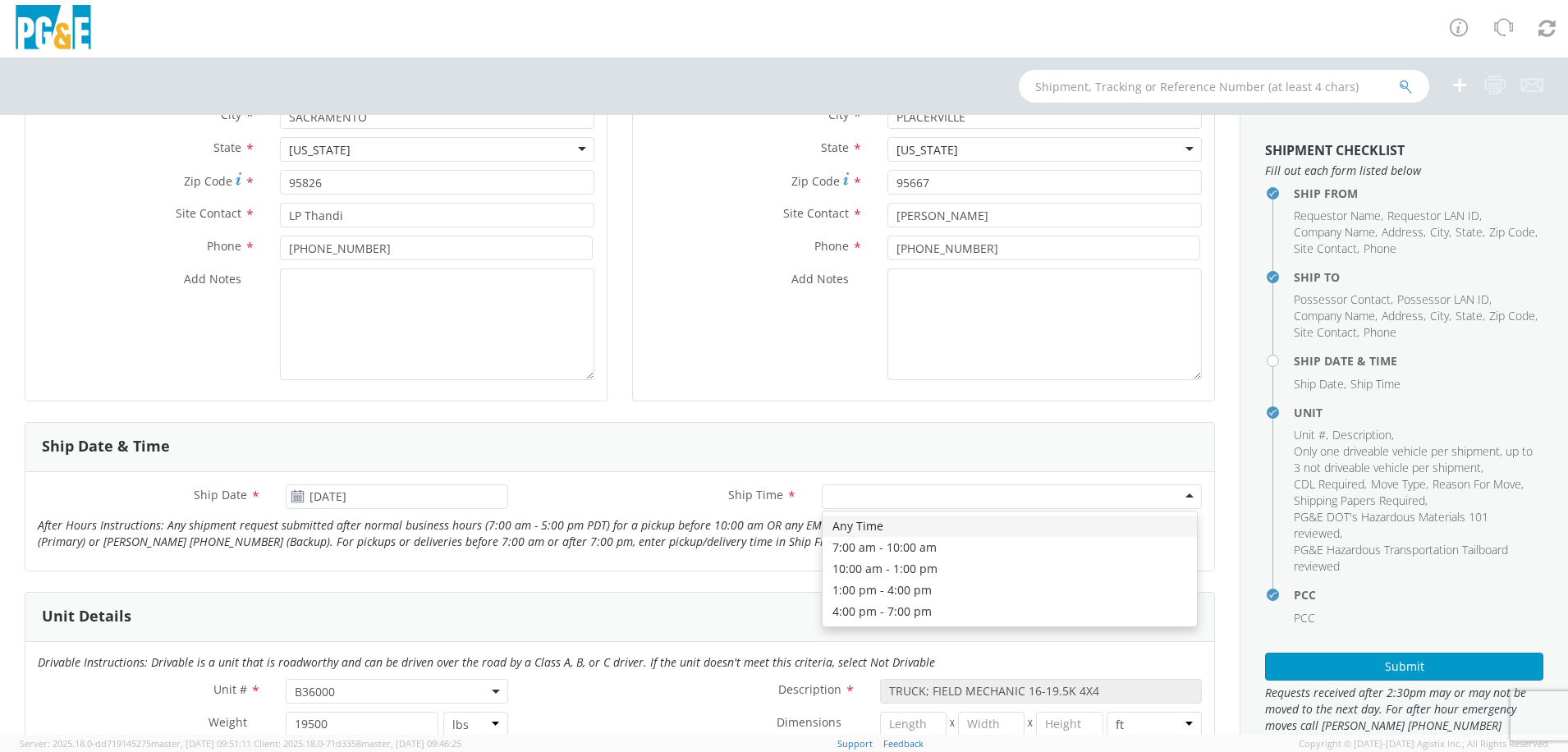
click at [858, 498] on div at bounding box center [1012, 496] width 380 height 25
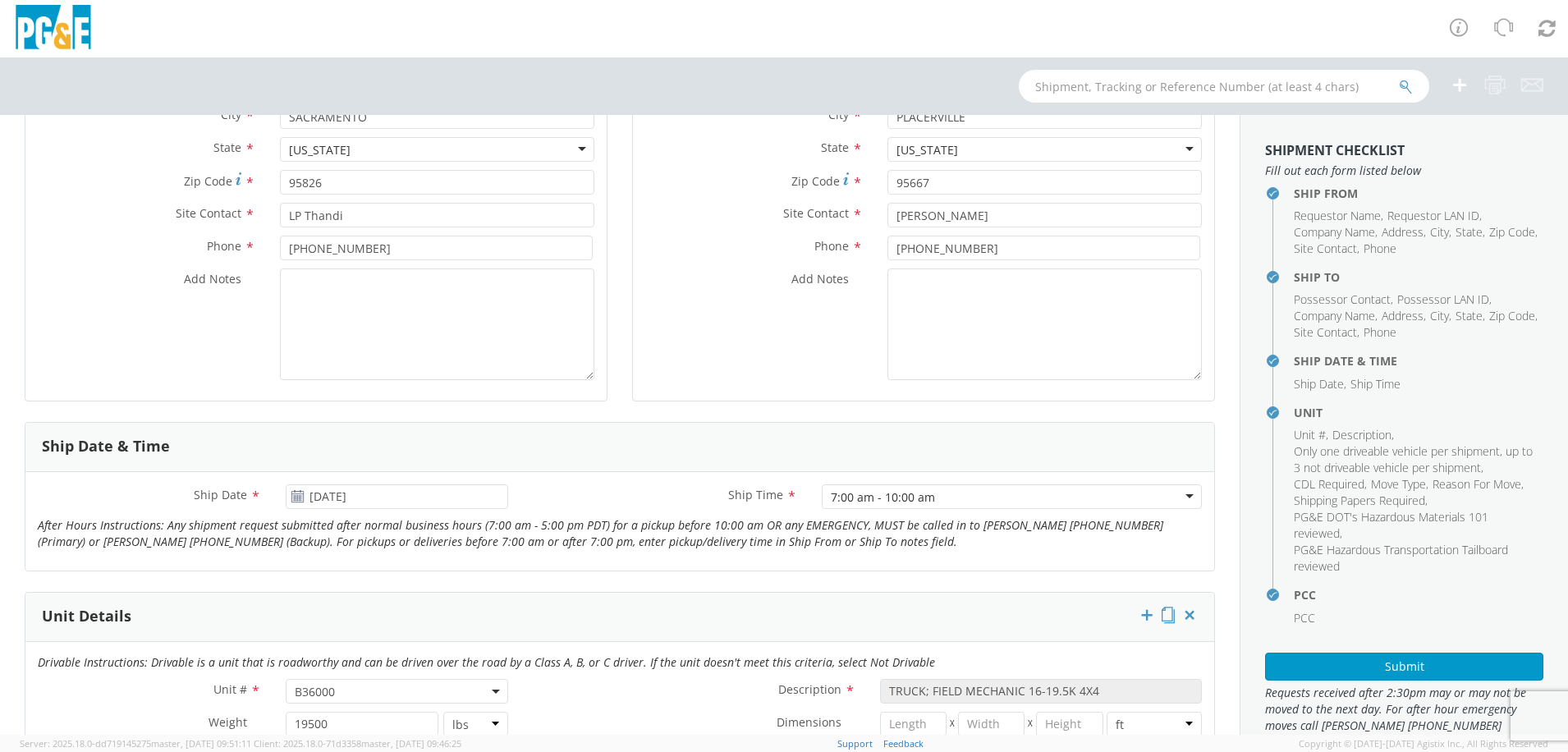
click at [669, 544] on icon "After Hours Instructions: Any shipment request submitted after normal business …" at bounding box center [601, 533] width 1126 height 32
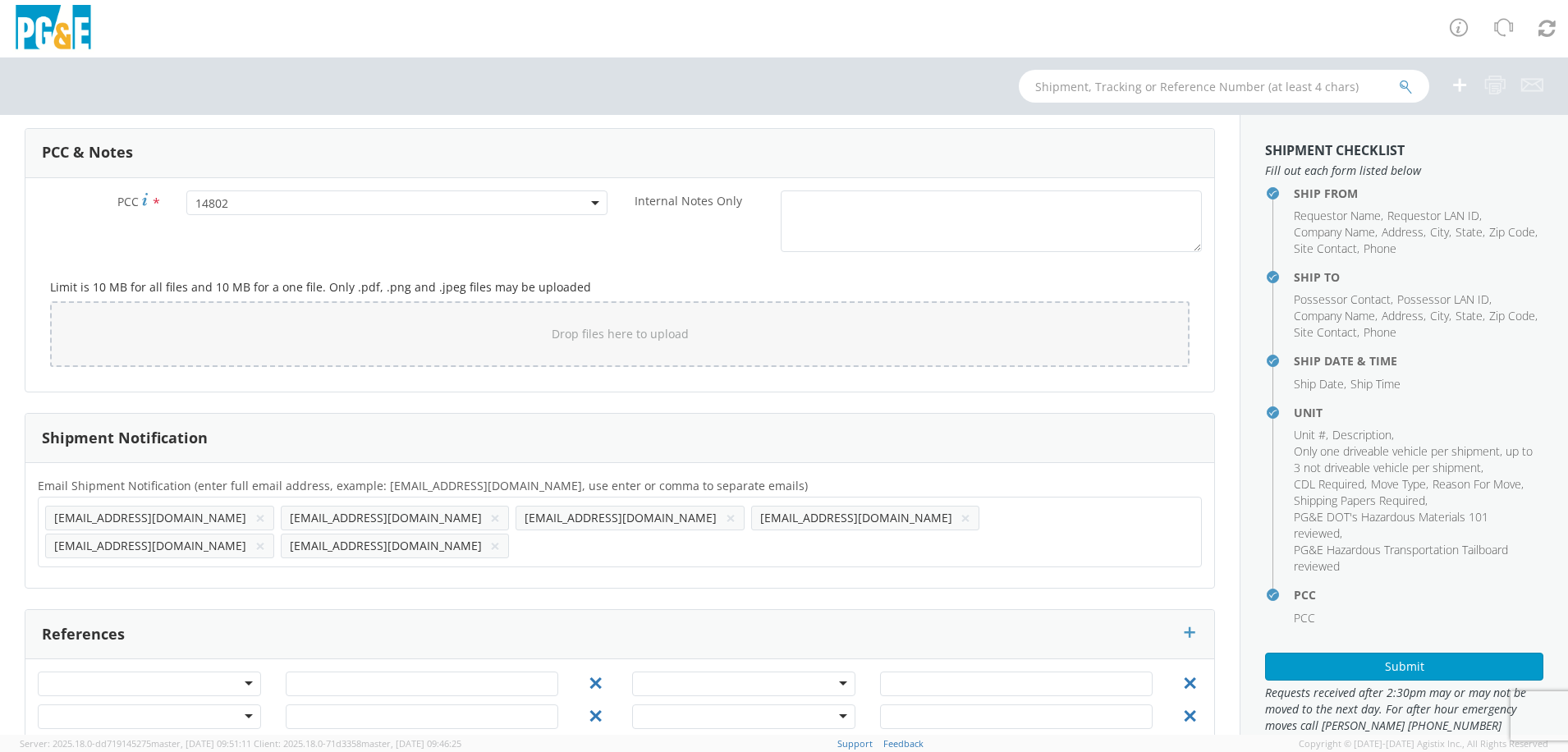
scroll to position [1235, 0]
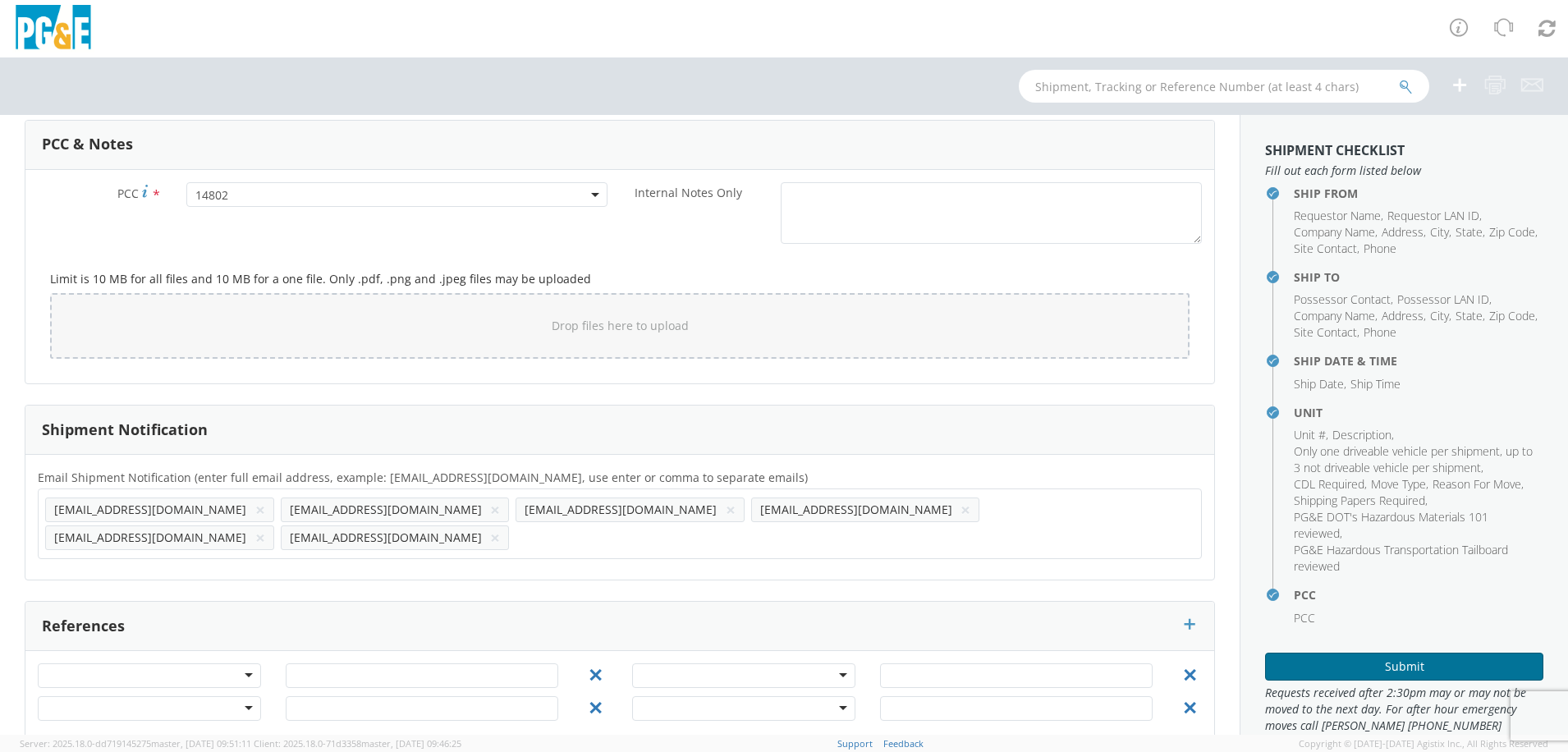
click at [1382, 668] on button "Submit" at bounding box center [1404, 667] width 278 height 28
